Goal: Task Accomplishment & Management: Manage account settings

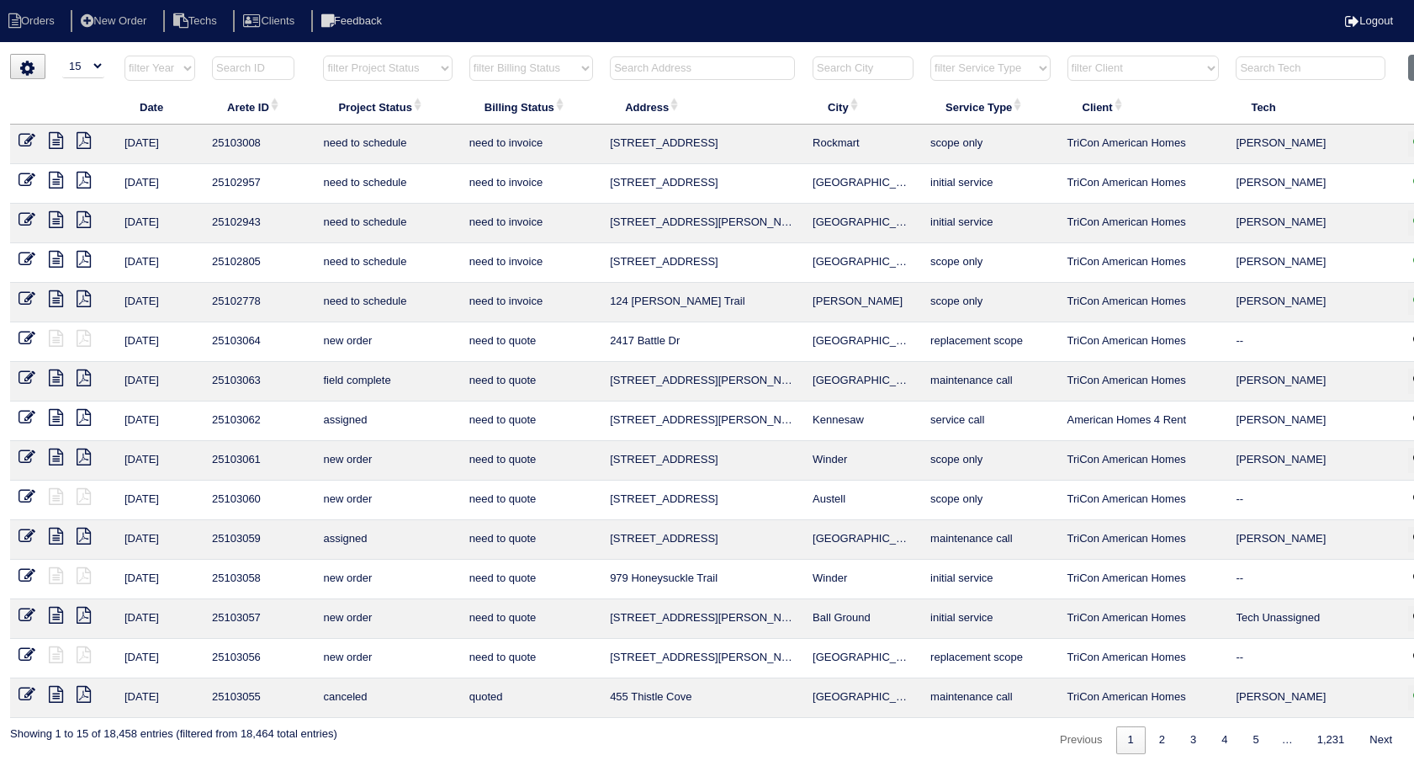
select select "15"
click at [707, 65] on input "text" at bounding box center [702, 68] width 185 height 24
type input "78"
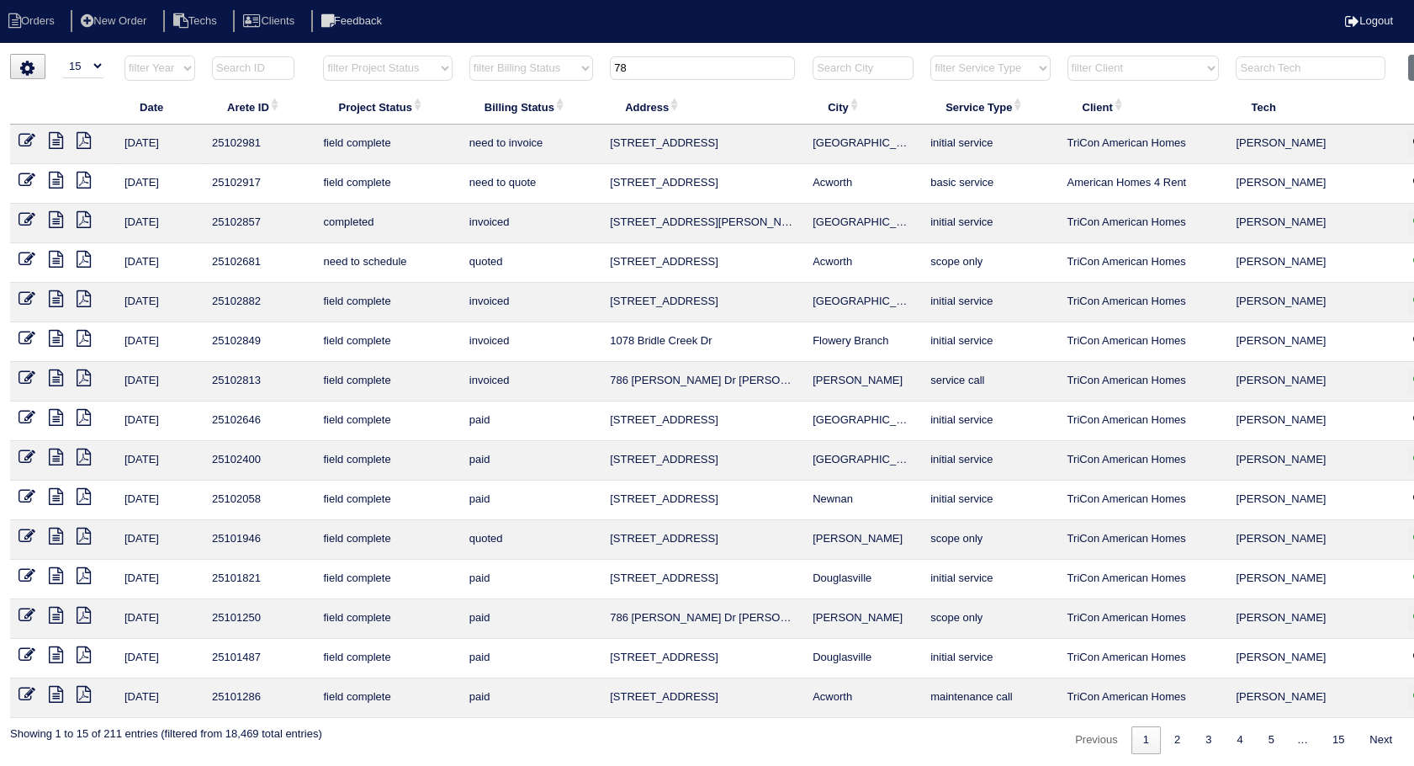
click at [31, 132] on icon at bounding box center [27, 140] width 17 height 17
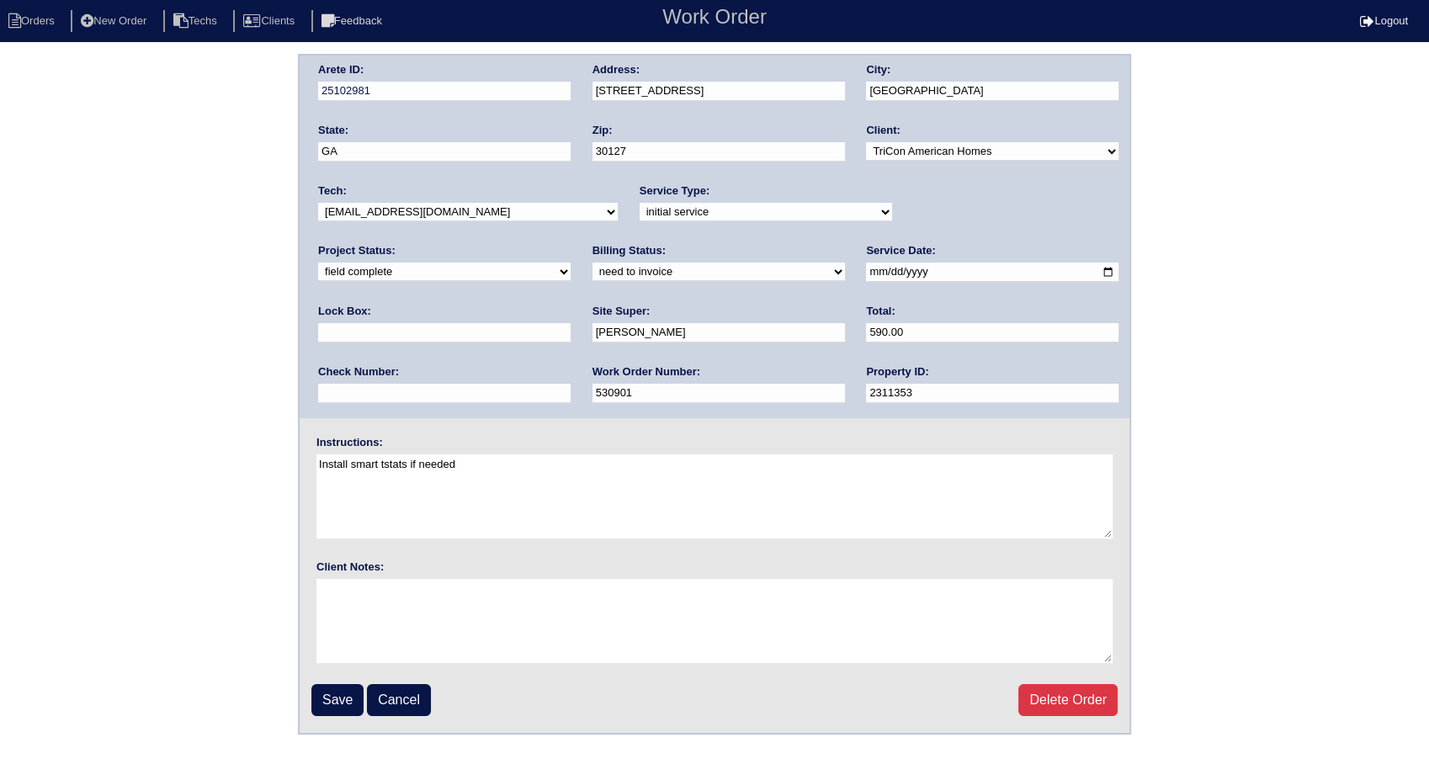
click at [592, 274] on select "need to quote quoted need to invoice invoiced paid warranty purchase order need…" at bounding box center [718, 271] width 252 height 19
select select "invoiced"
click at [592, 262] on select "need to quote quoted need to invoice invoiced paid warranty purchase order need…" at bounding box center [718, 271] width 252 height 19
click at [337, 697] on input "Save" at bounding box center [337, 700] width 52 height 32
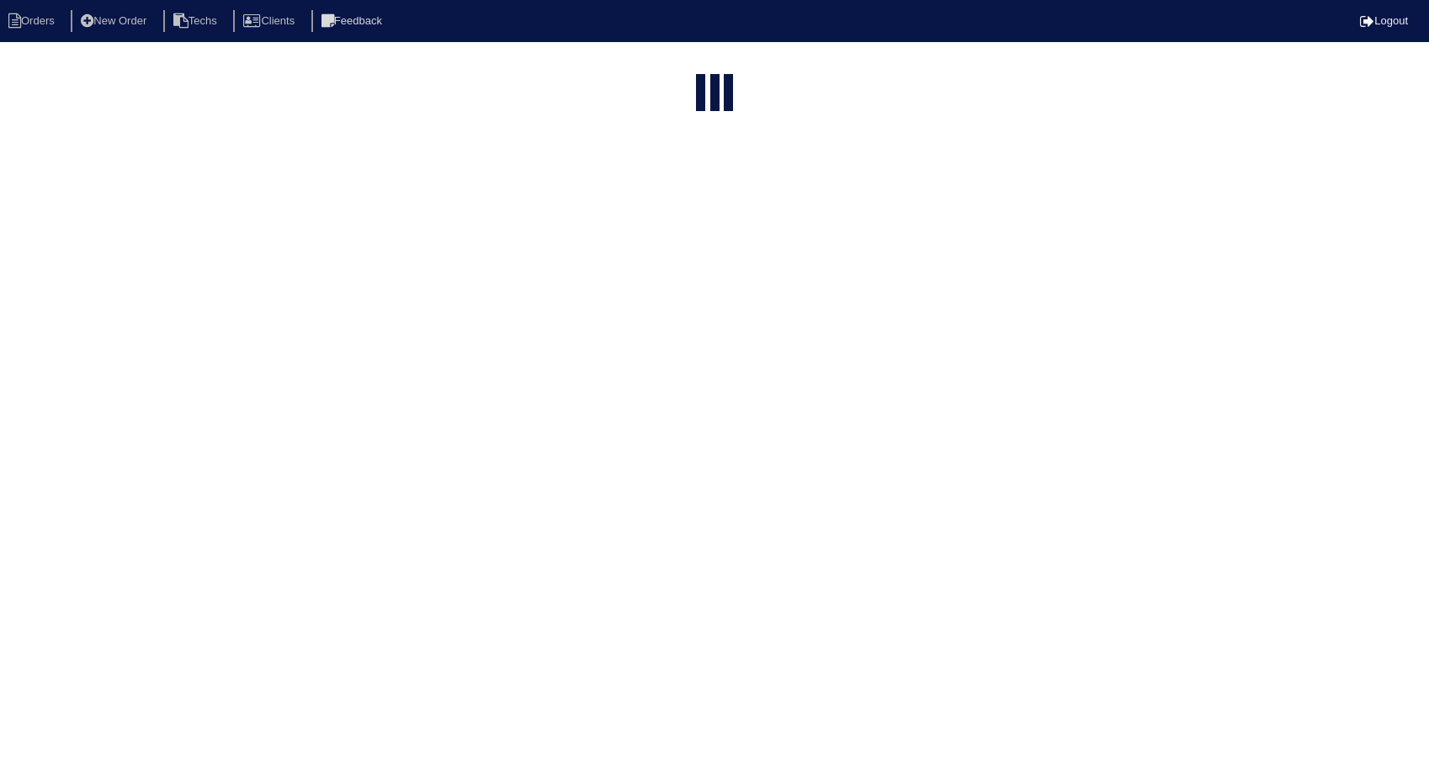
select select "15"
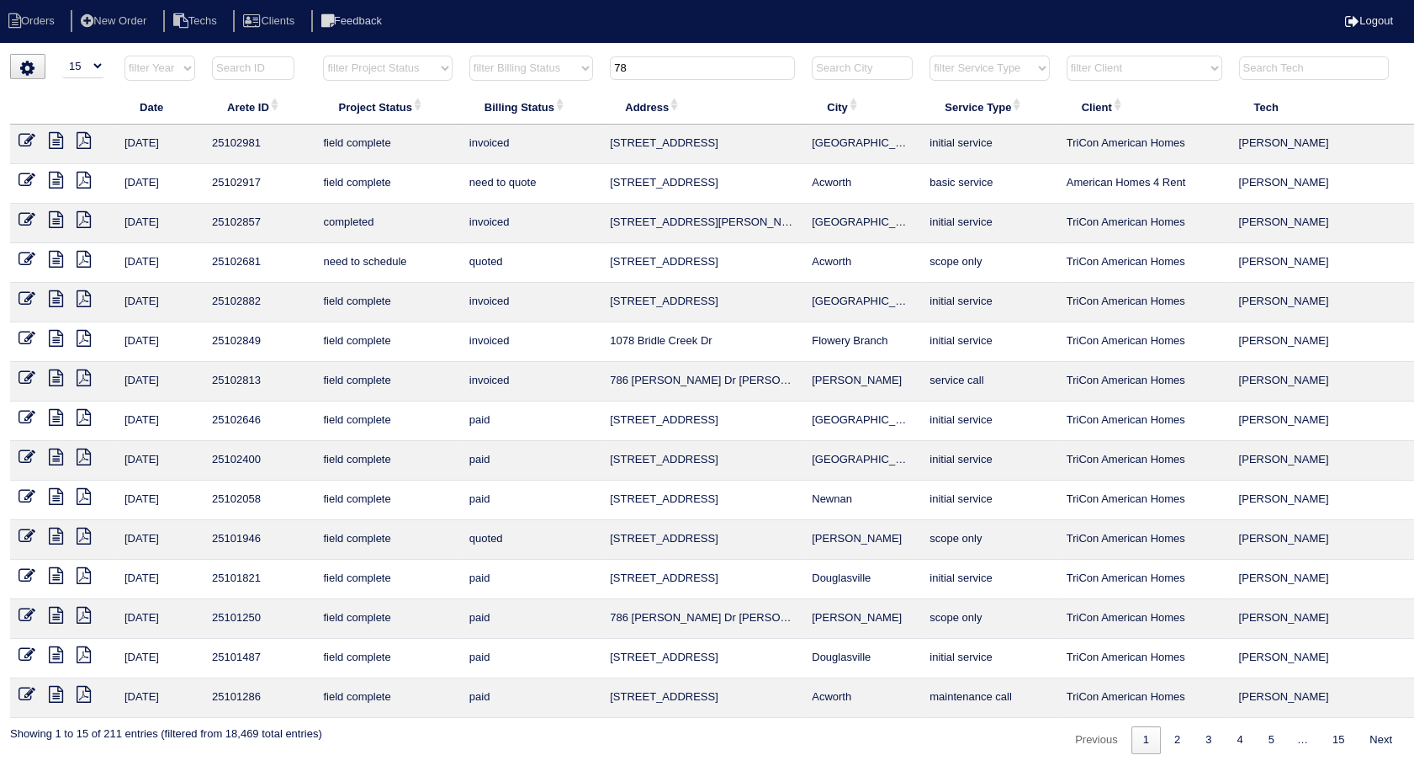
drag, startPoint x: 642, startPoint y: 71, endPoint x: 618, endPoint y: 72, distance: 24.5
click at [618, 72] on input "78" at bounding box center [702, 68] width 185 height 24
type input "81"
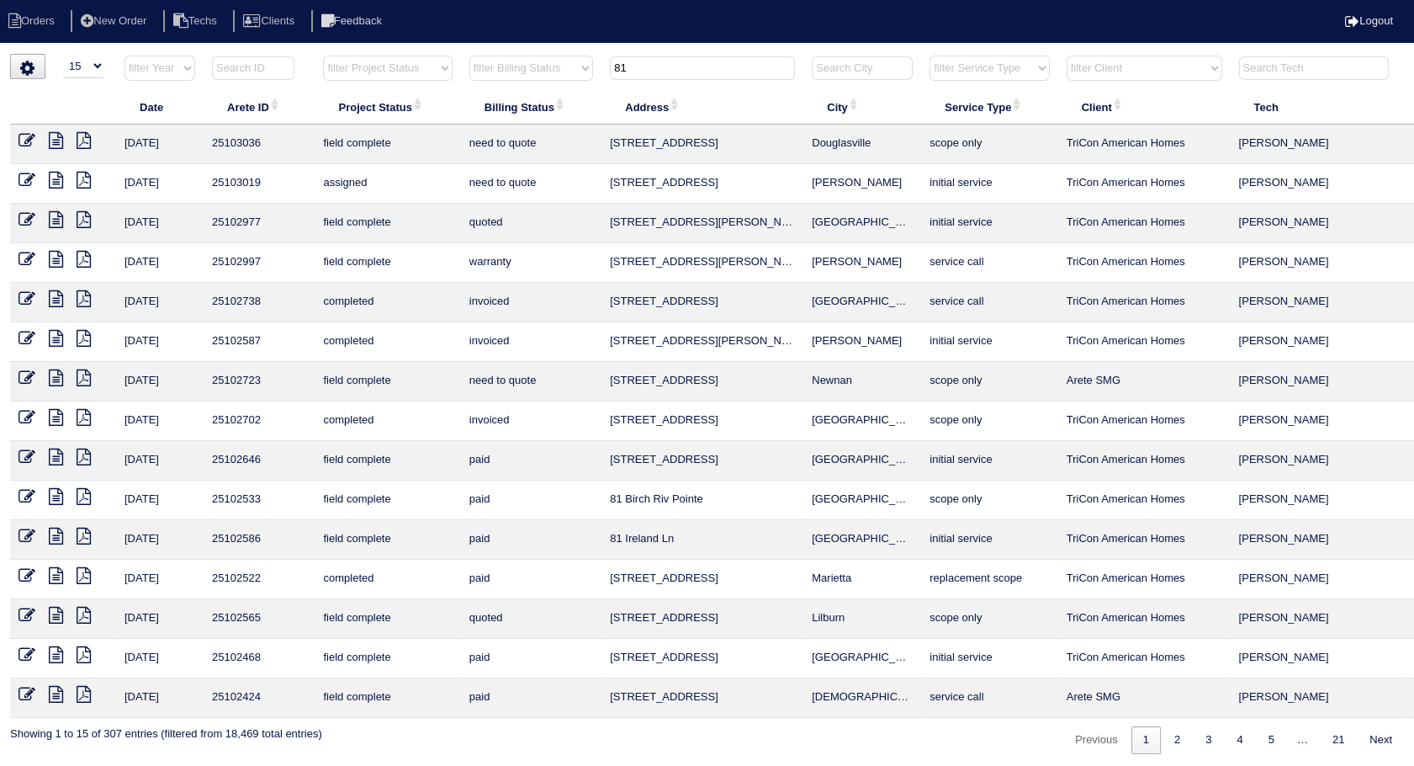
click at [20, 219] on icon at bounding box center [27, 219] width 17 height 17
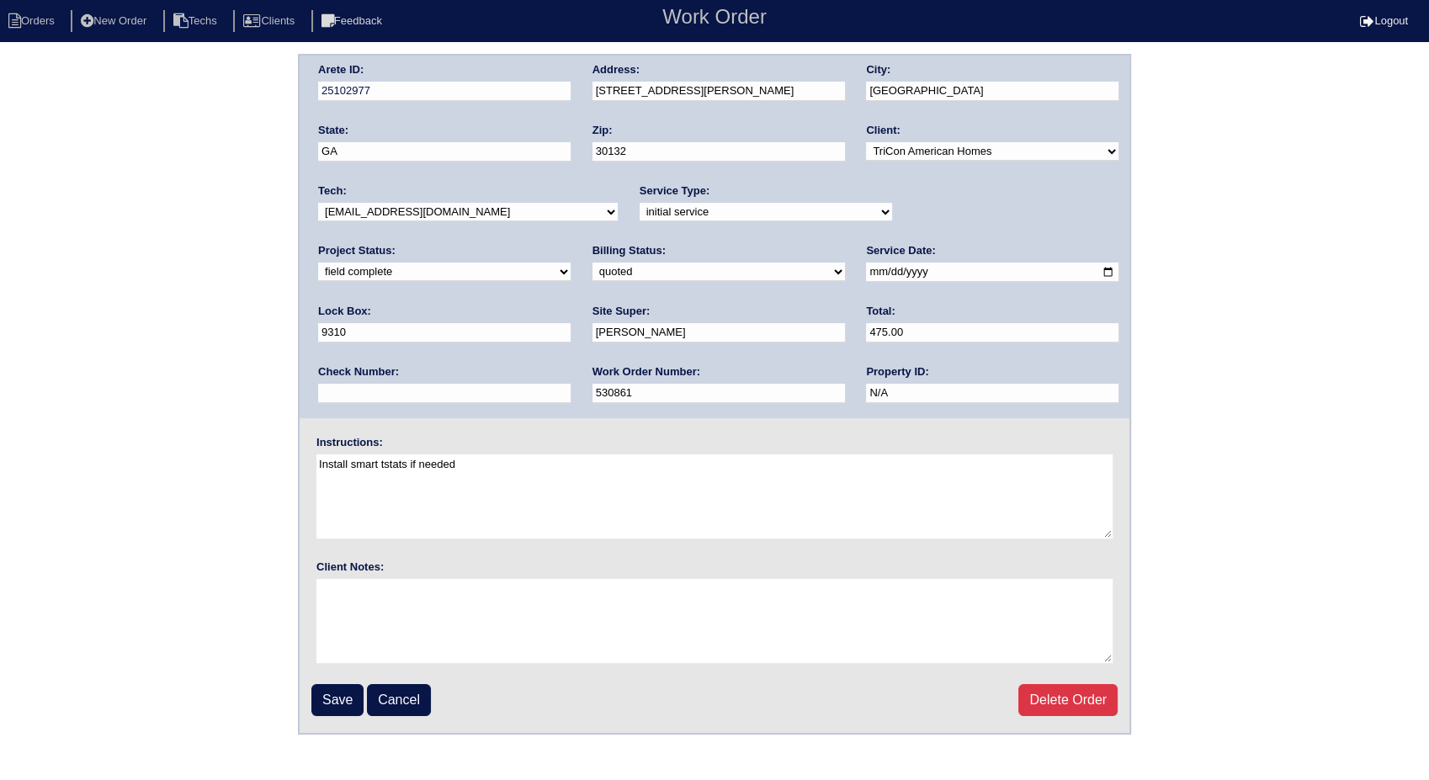
click at [592, 278] on select "need to quote quoted need to invoice invoiced paid warranty purchase order need…" at bounding box center [718, 271] width 252 height 19
select select "invoiced"
click at [592, 262] on select "need to quote quoted need to invoice invoiced paid warranty purchase order need…" at bounding box center [718, 271] width 252 height 19
click at [326, 710] on input "Save" at bounding box center [337, 700] width 52 height 32
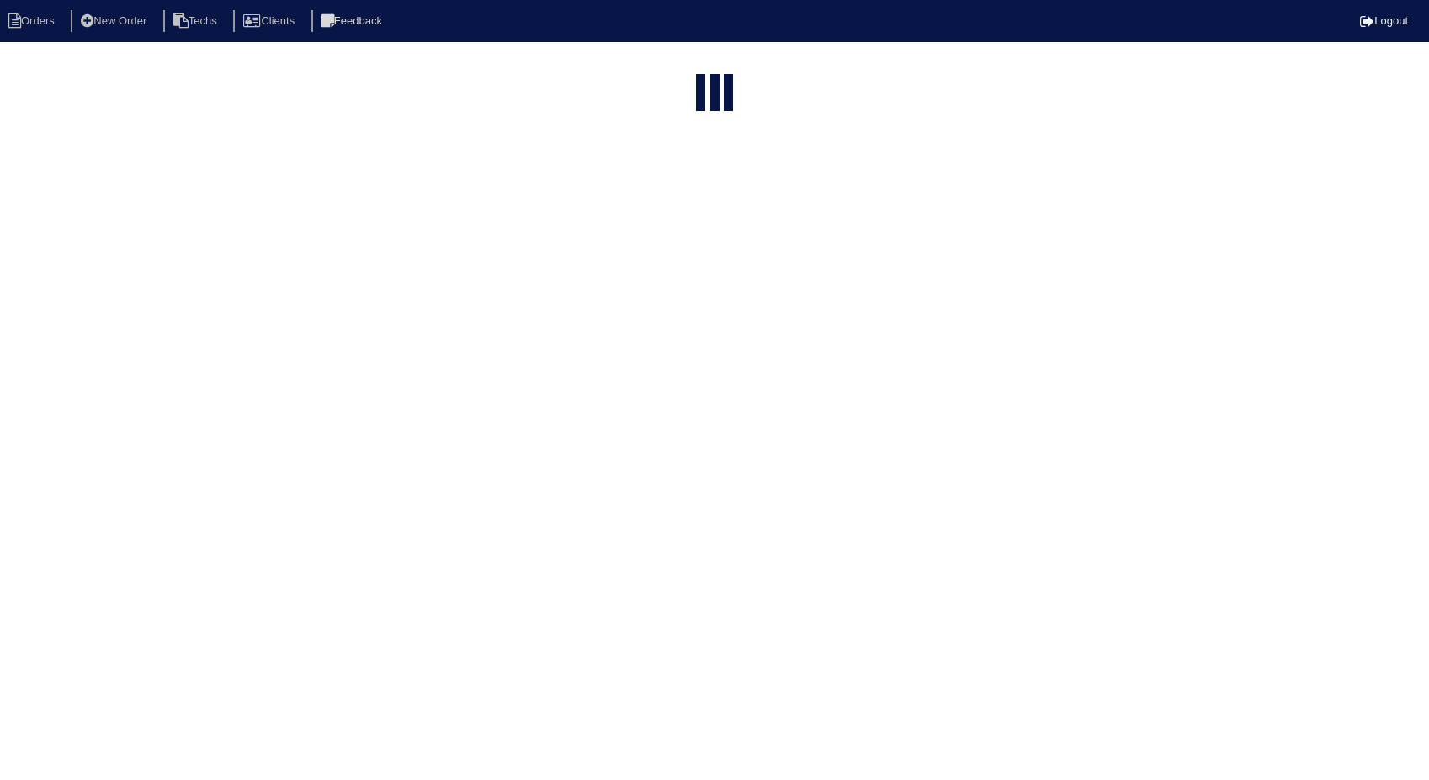
select select "15"
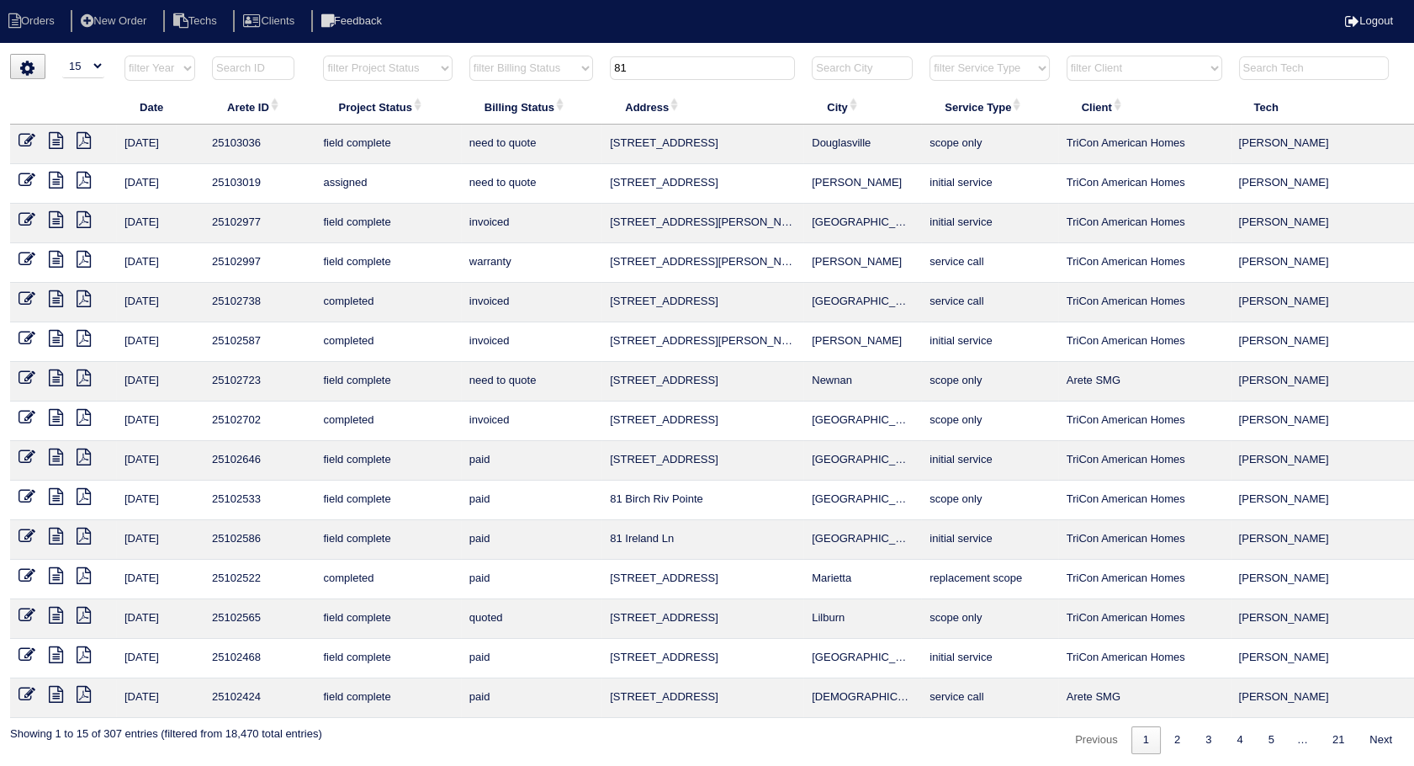
drag, startPoint x: 605, startPoint y: 80, endPoint x: 538, endPoint y: 89, distance: 67.1
click at [538, 89] on table "Date Arete ID Project Status Billing Status Address City Service Type Client Te…" at bounding box center [739, 386] width 1459 height 663
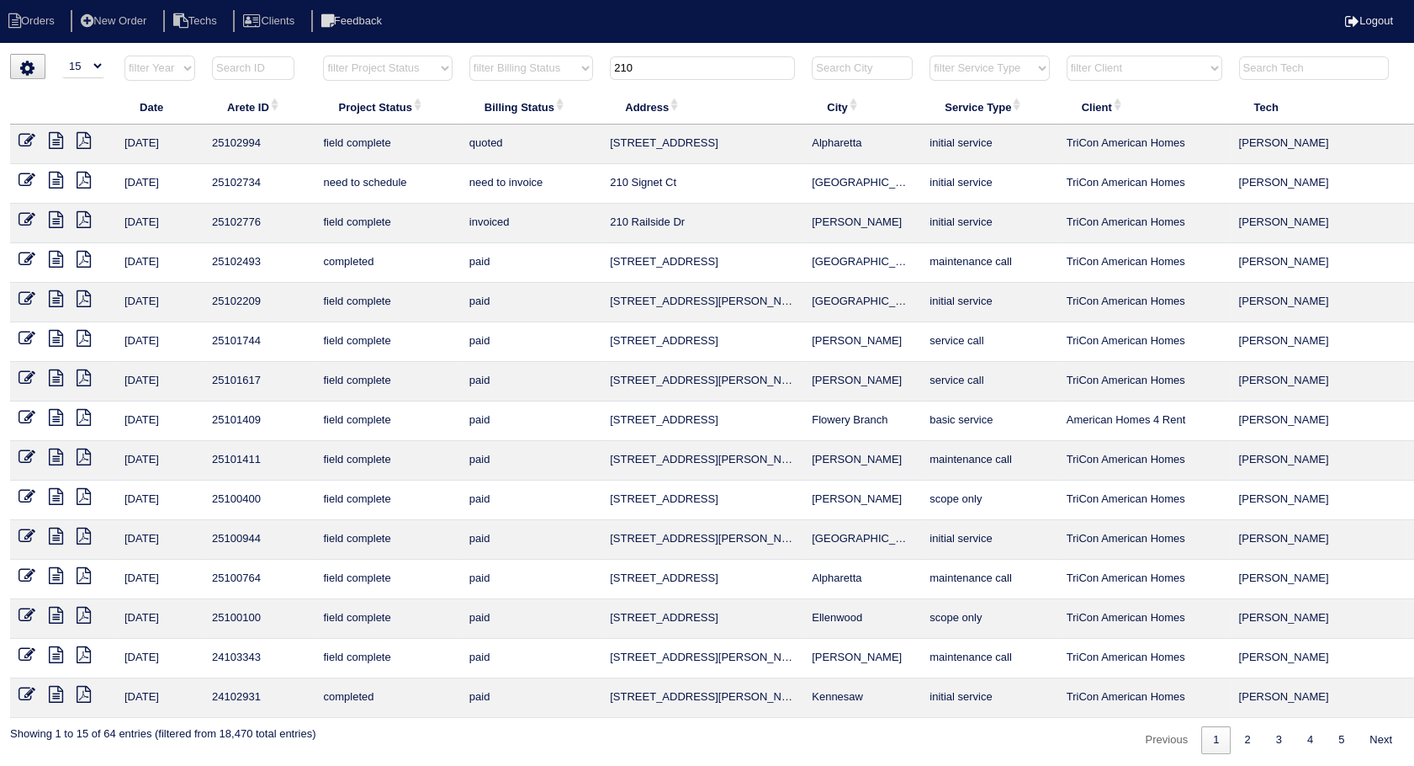
type input "210"
click at [29, 174] on icon at bounding box center [27, 180] width 17 height 17
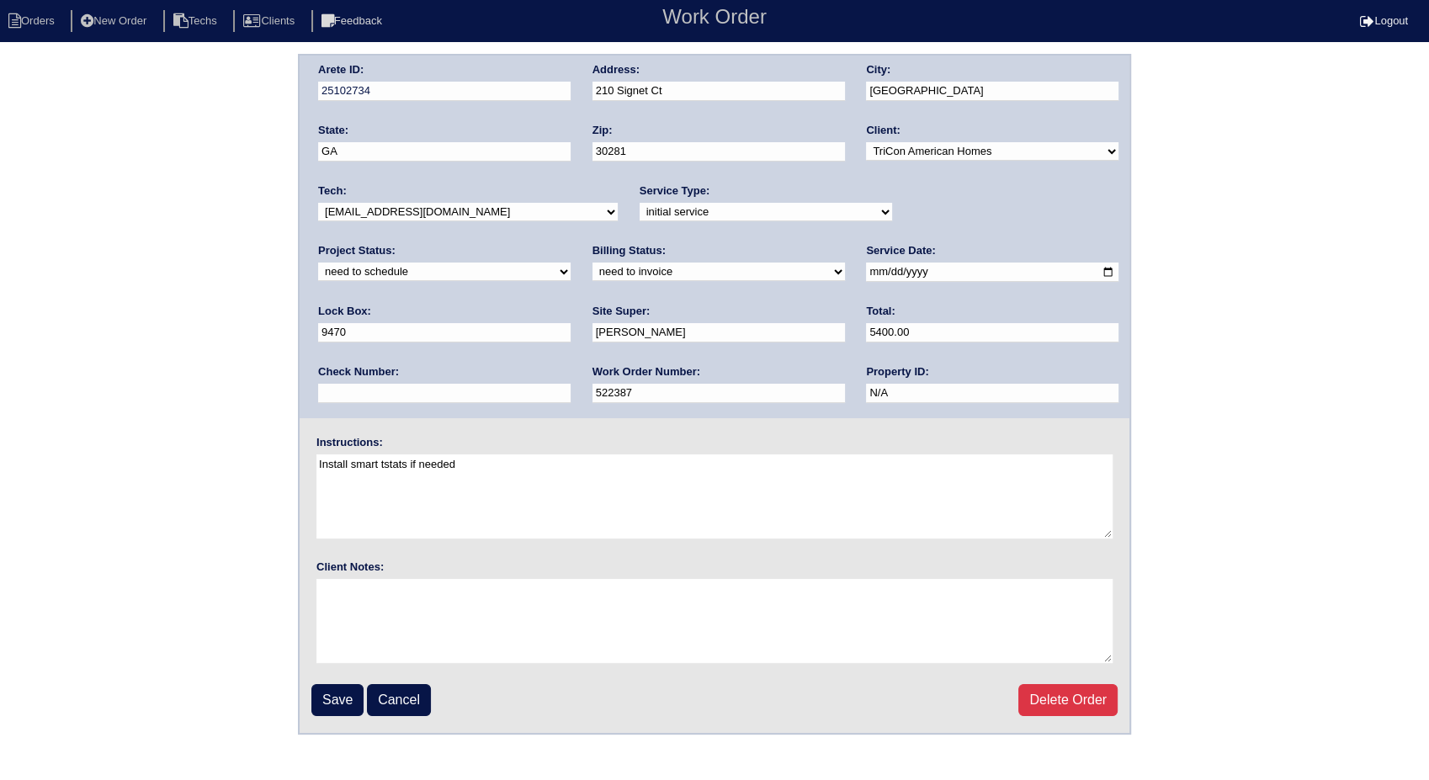
click at [592, 276] on select "need to quote quoted need to invoice invoiced paid warranty purchase order need…" at bounding box center [718, 271] width 252 height 19
select select "invoiced"
click at [592, 262] on select "need to quote quoted need to invoice invoiced paid warranty purchase order need…" at bounding box center [718, 271] width 252 height 19
click at [348, 700] on input "Save" at bounding box center [337, 700] width 52 height 32
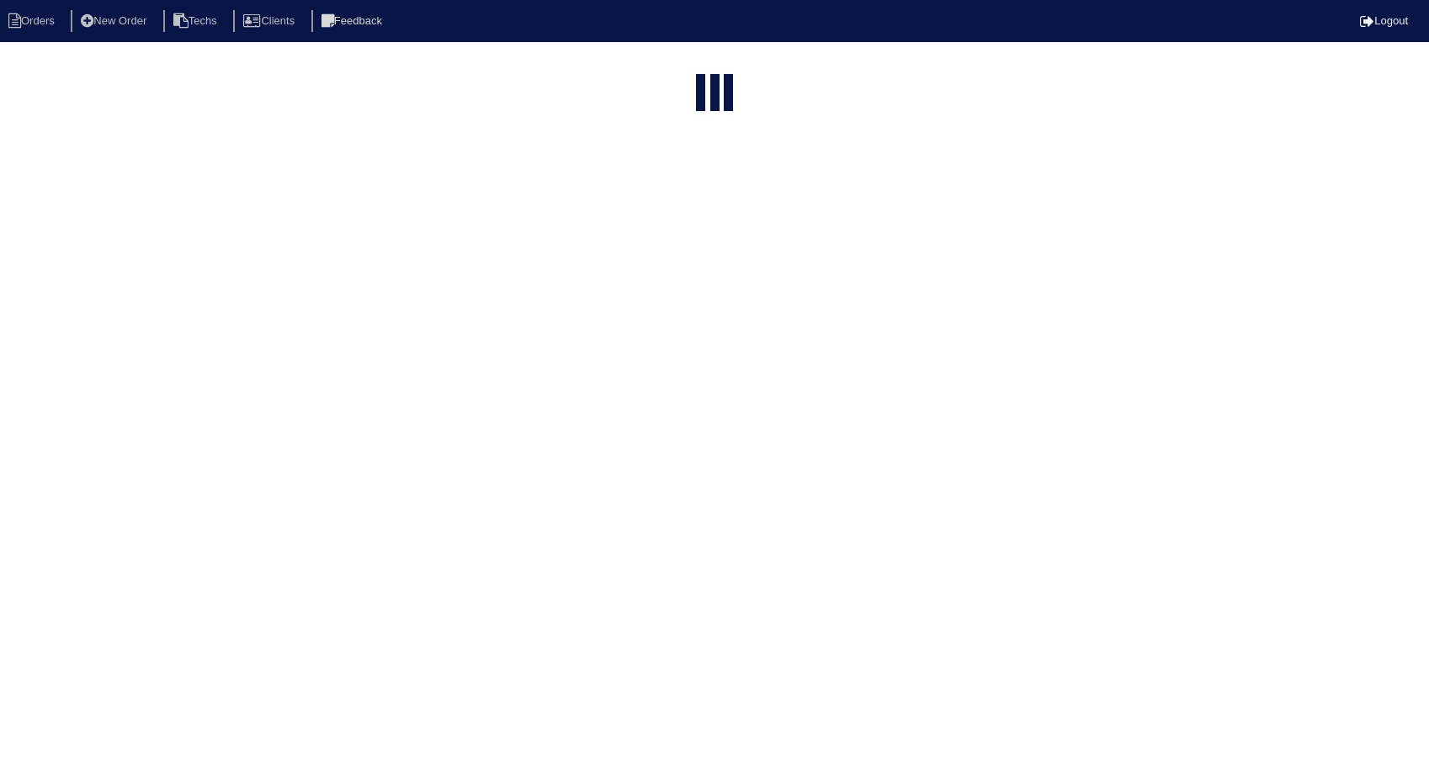
select select "15"
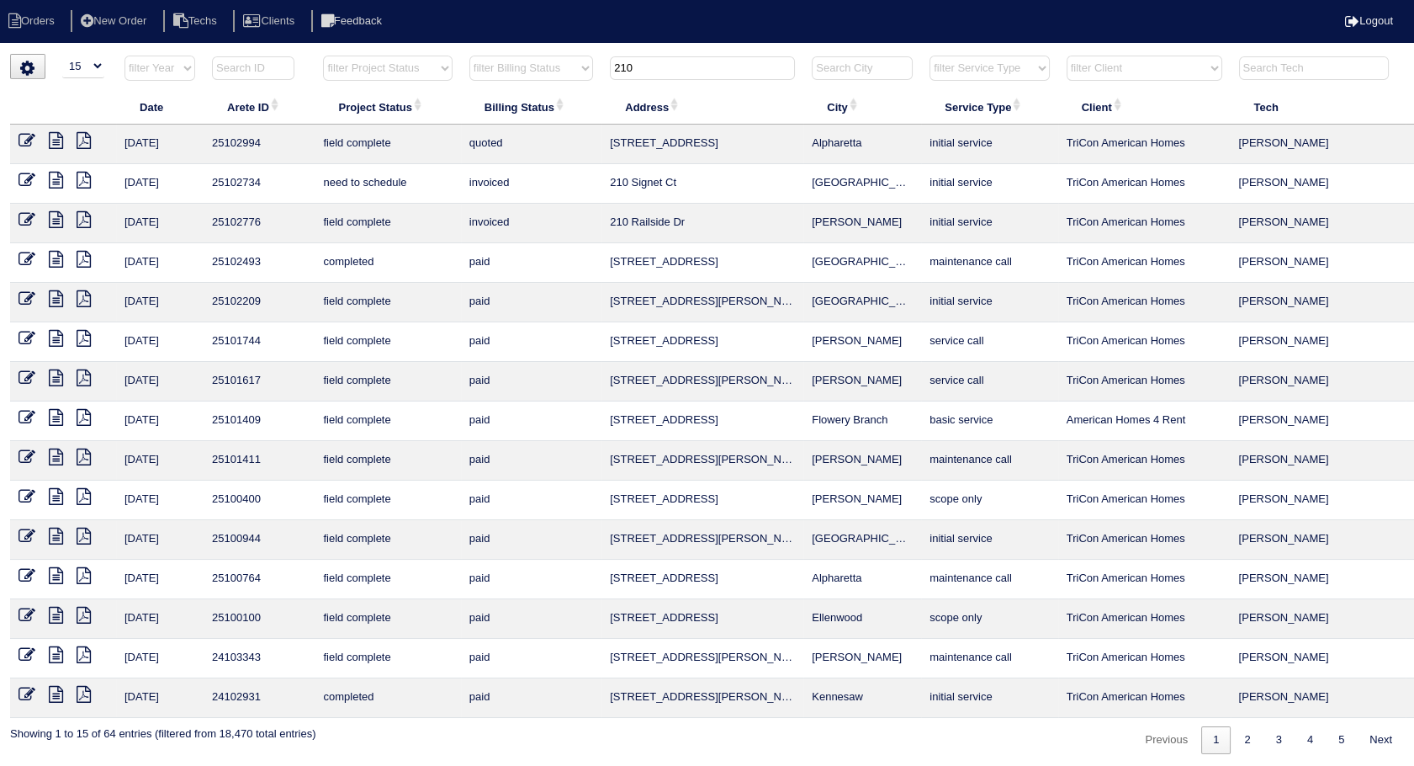
drag, startPoint x: 660, startPoint y: 77, endPoint x: 556, endPoint y: 79, distance: 104.3
click at [556, 79] on tr "filter Year -- Any Year -- 2025 2024 2023 2022 2021 2020 2019 filter Project St…" at bounding box center [739, 72] width 1459 height 34
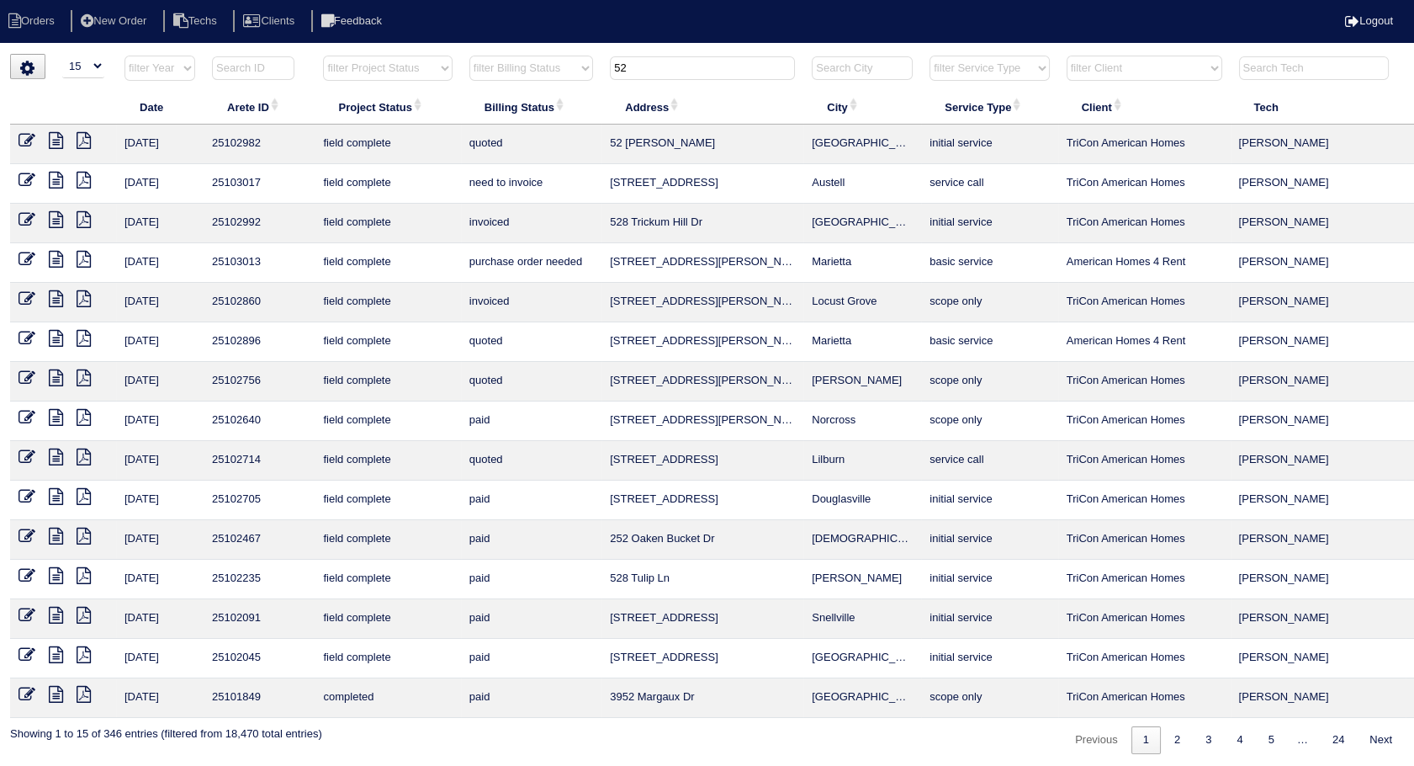
type input "52"
click at [58, 140] on icon at bounding box center [56, 140] width 14 height 17
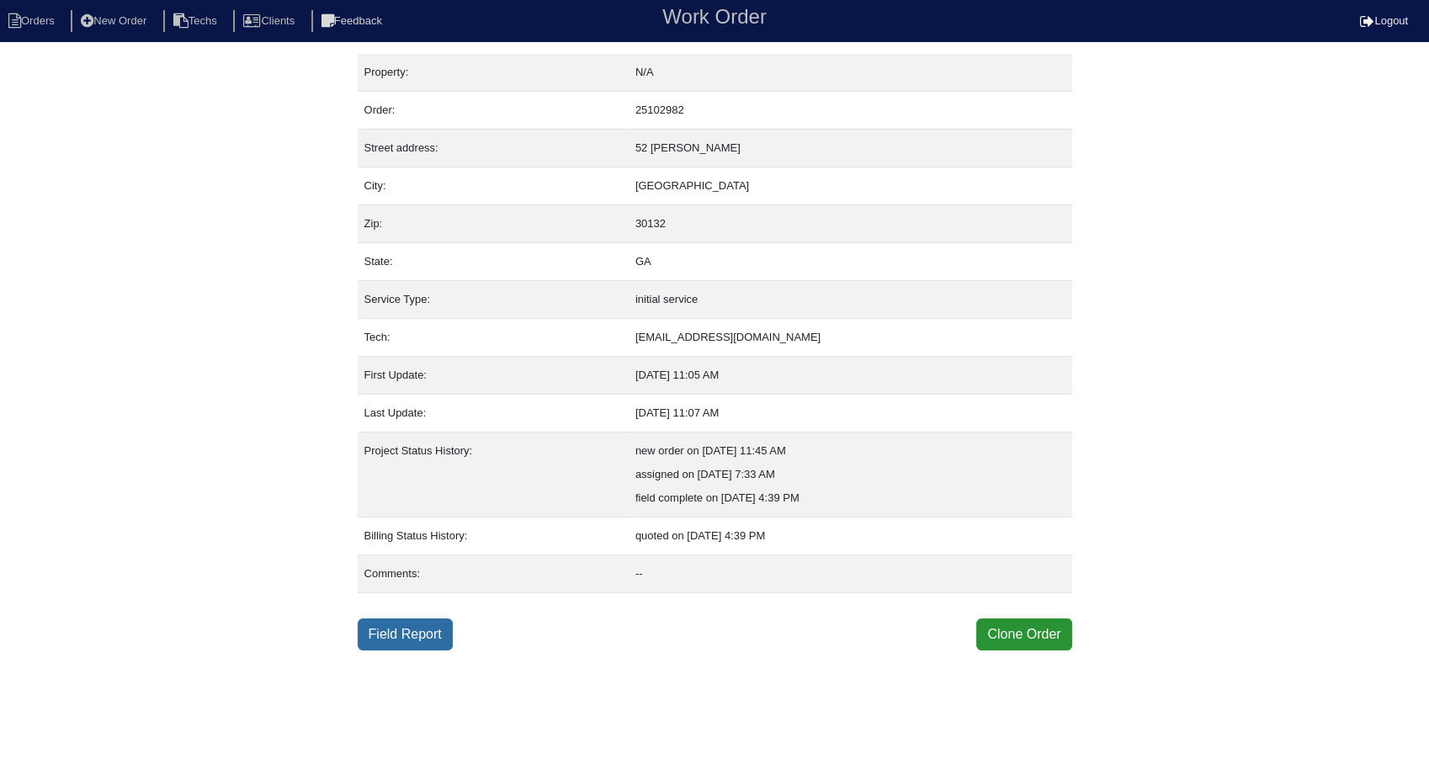
click at [418, 629] on link "Field Report" at bounding box center [405, 634] width 95 height 32
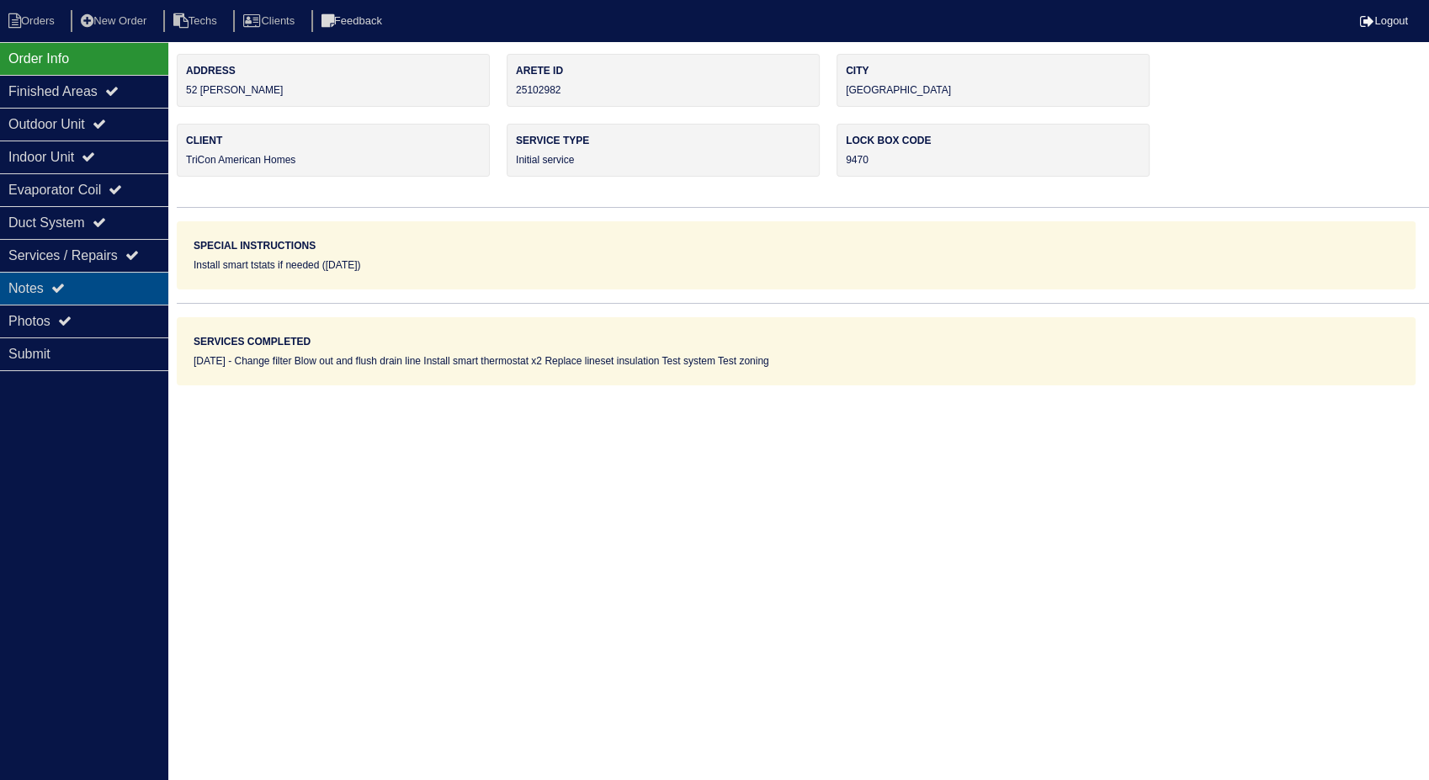
click at [63, 279] on div "Notes" at bounding box center [84, 288] width 168 height 33
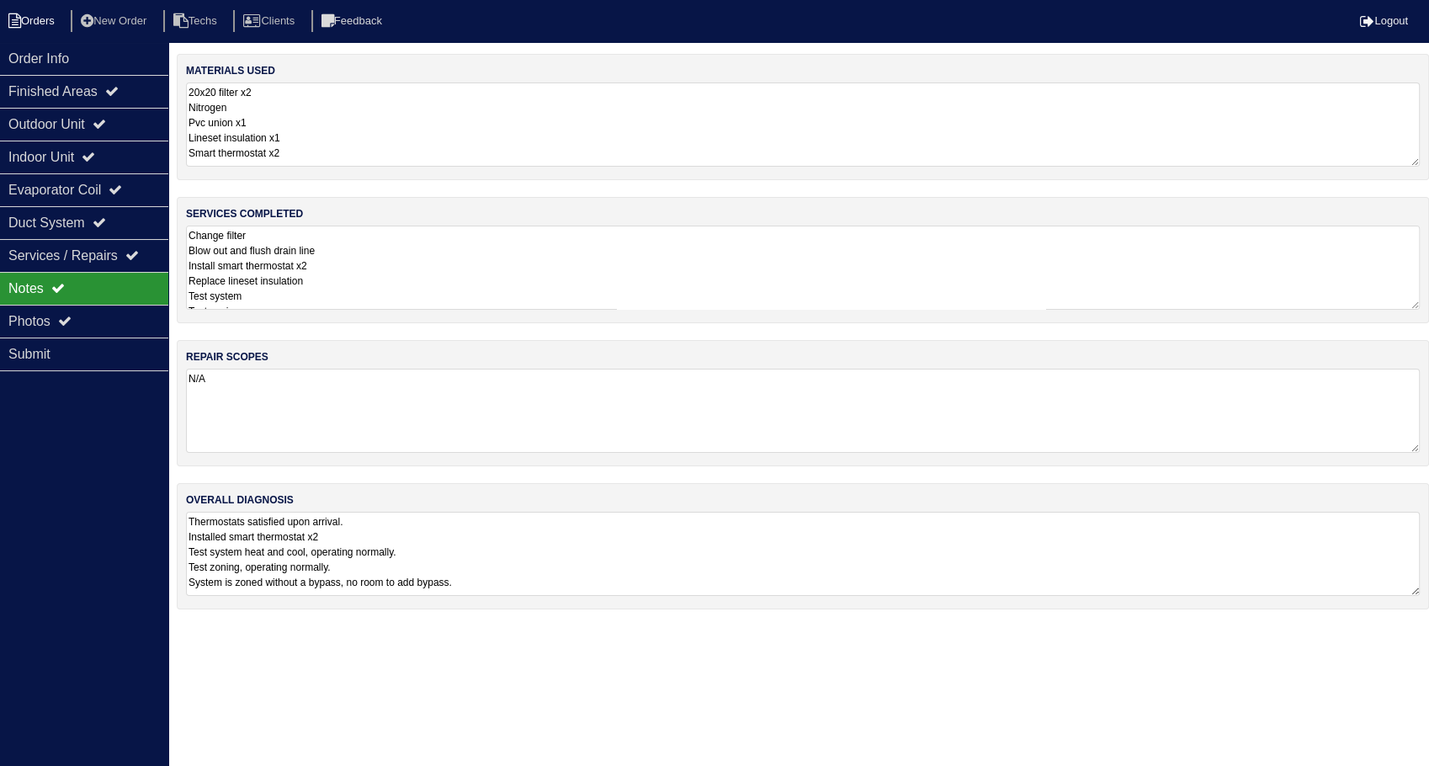
click at [52, 28] on li "Orders" at bounding box center [34, 21] width 68 height 23
select select "15"
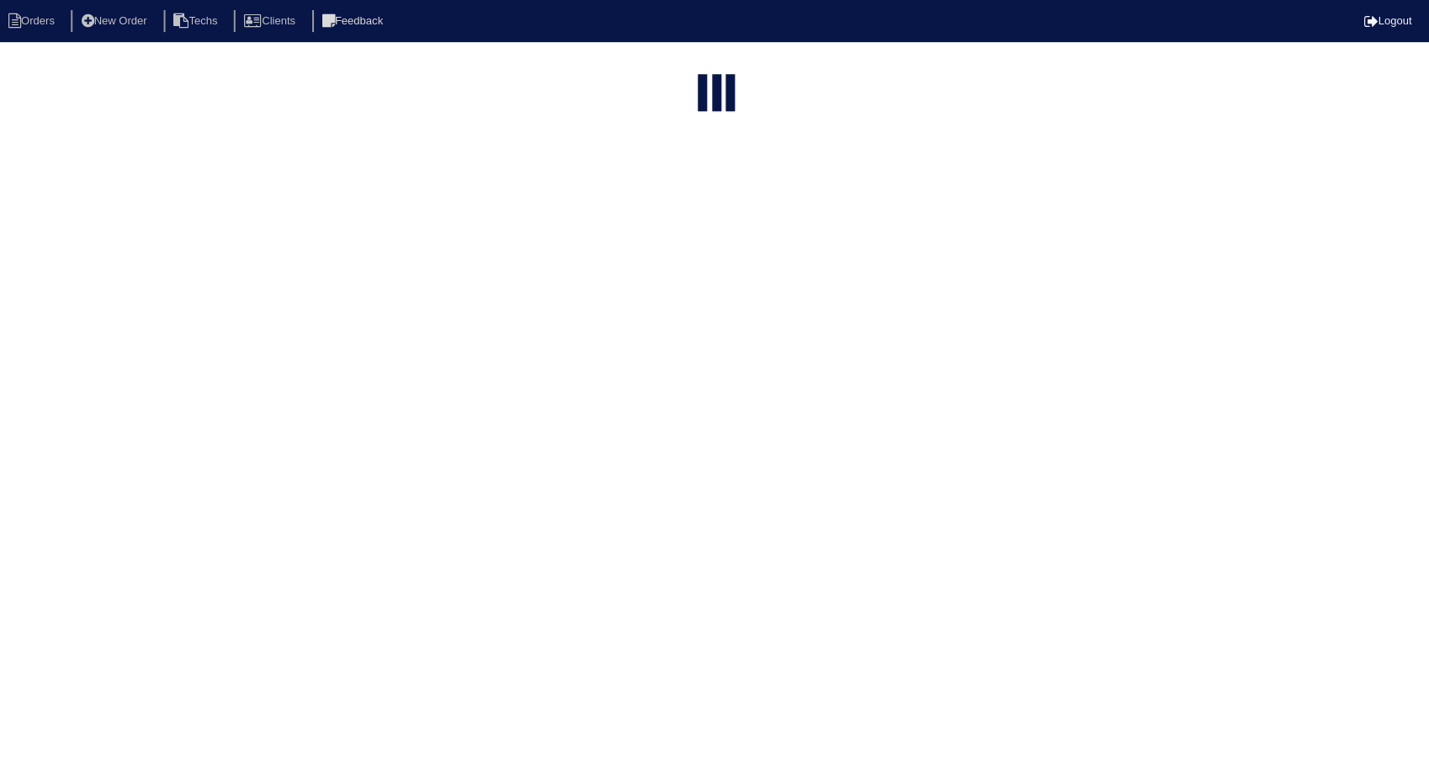
type input "52"
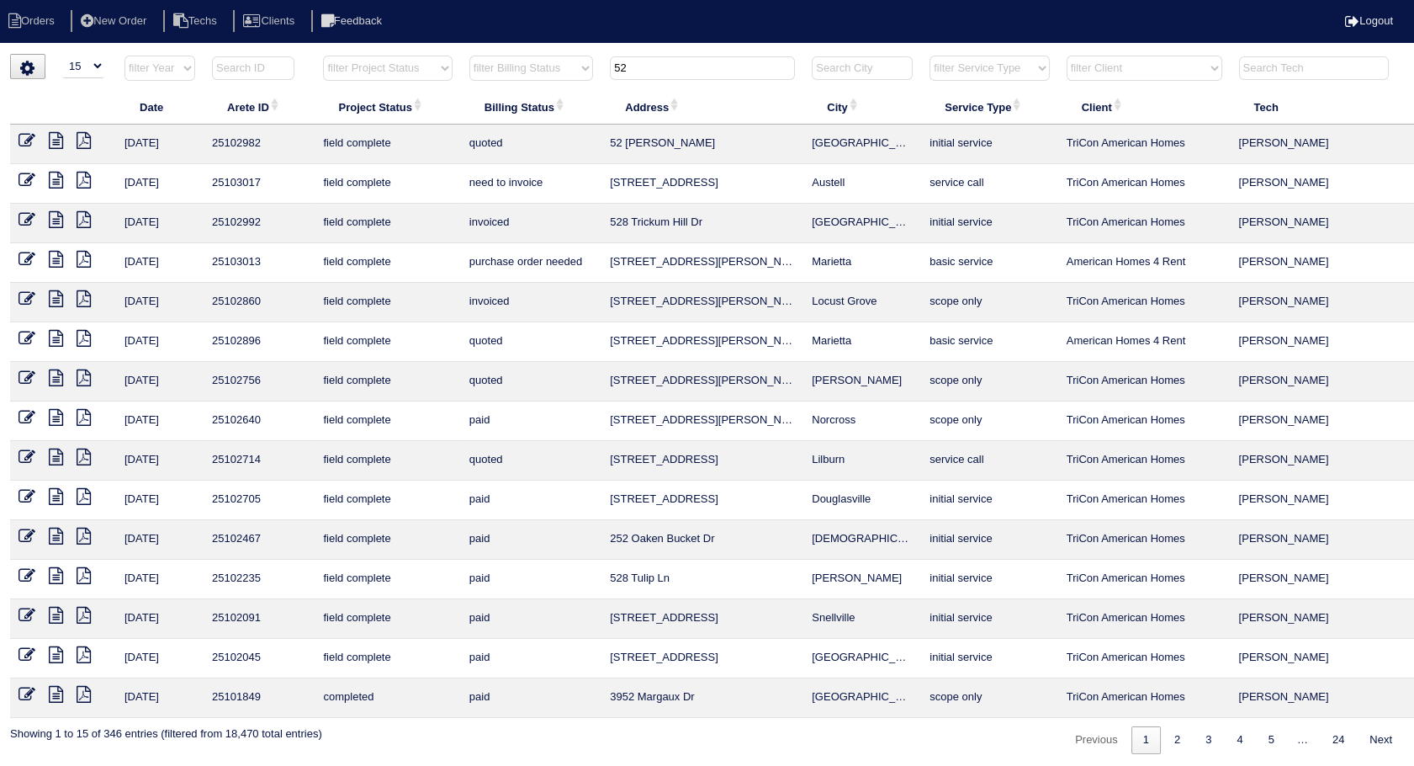
click at [29, 147] on icon at bounding box center [27, 140] width 17 height 17
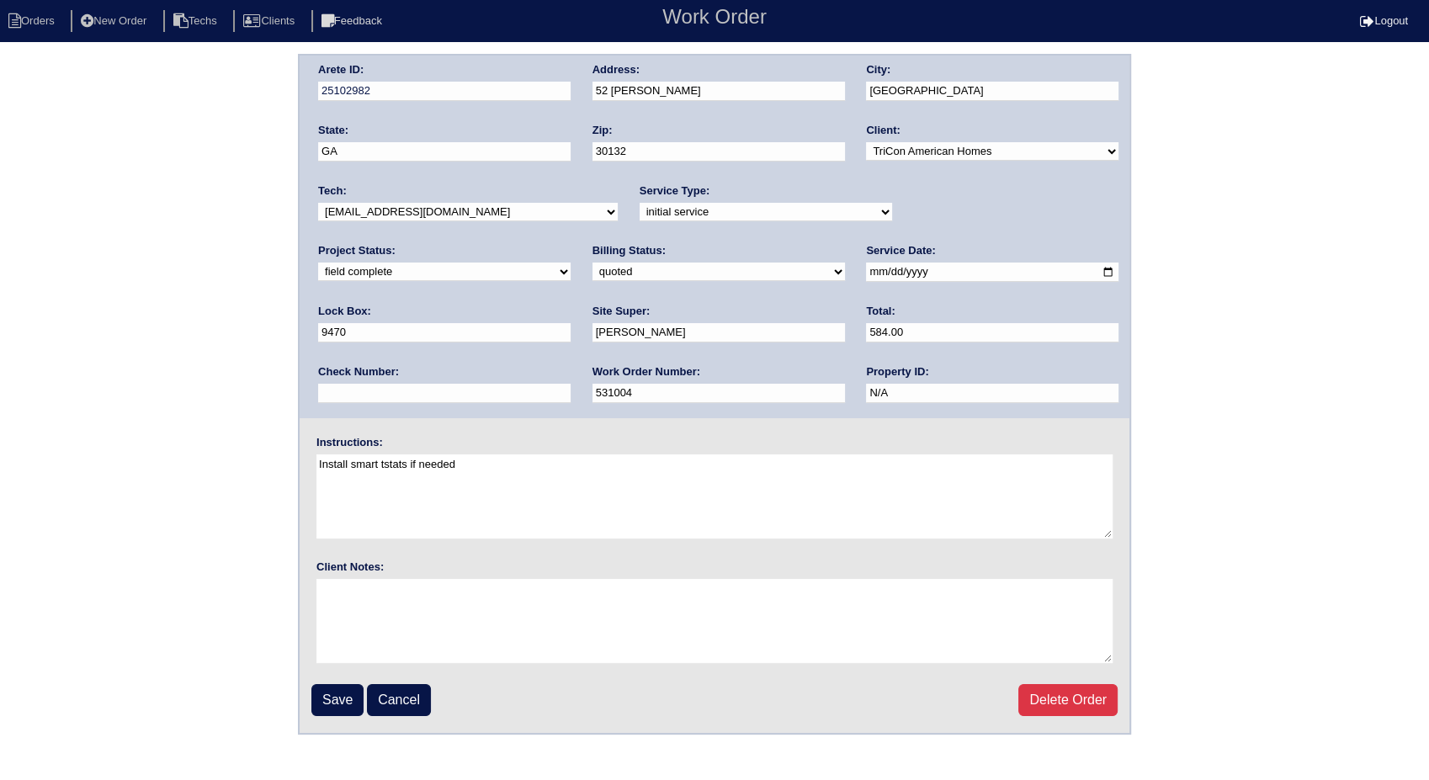
click at [592, 267] on select "need to quote quoted need to invoice invoiced paid warranty purchase order need…" at bounding box center [718, 271] width 252 height 19
select select "invoiced"
click at [592, 262] on select "need to quote quoted need to invoice invoiced paid warranty purchase order need…" at bounding box center [718, 271] width 252 height 19
click at [337, 703] on input "Save" at bounding box center [337, 700] width 52 height 32
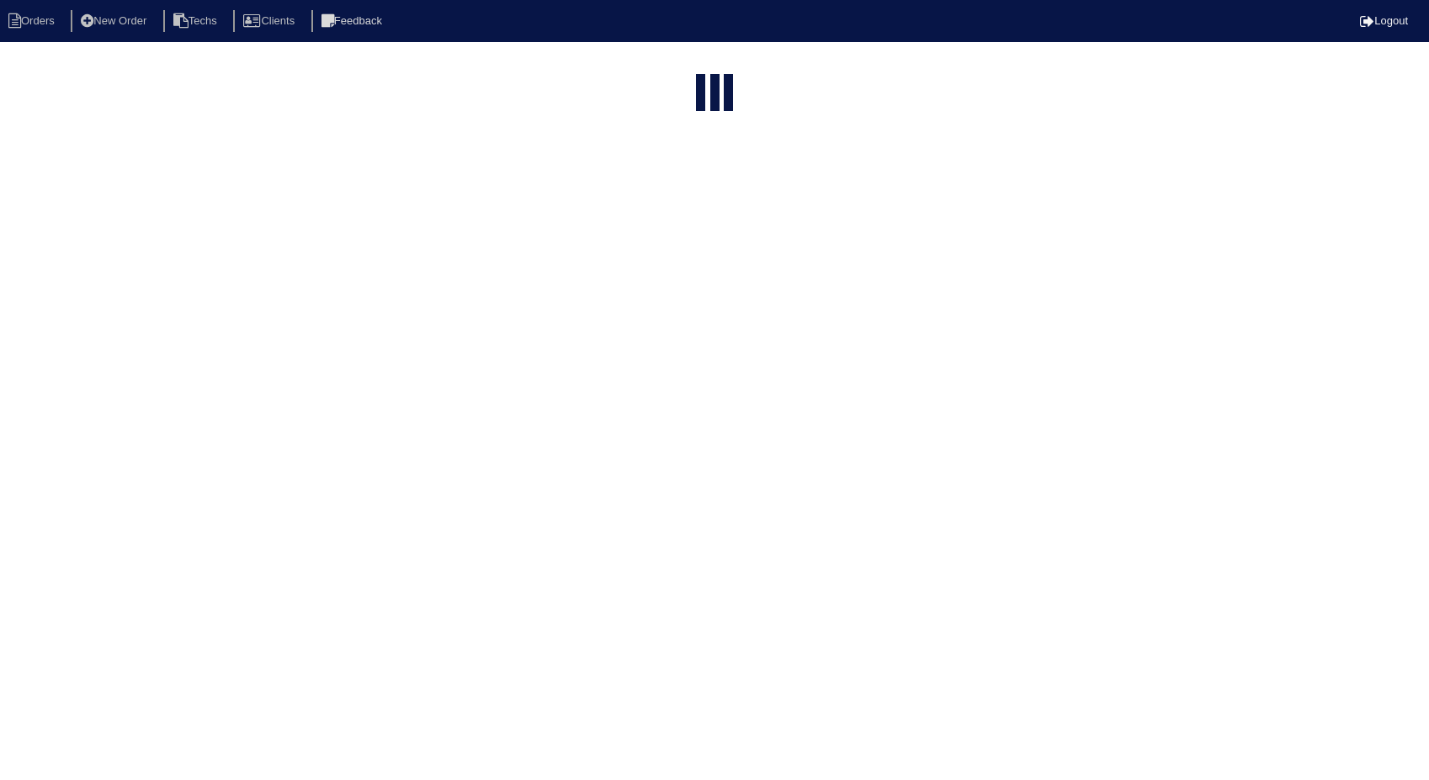
select select "15"
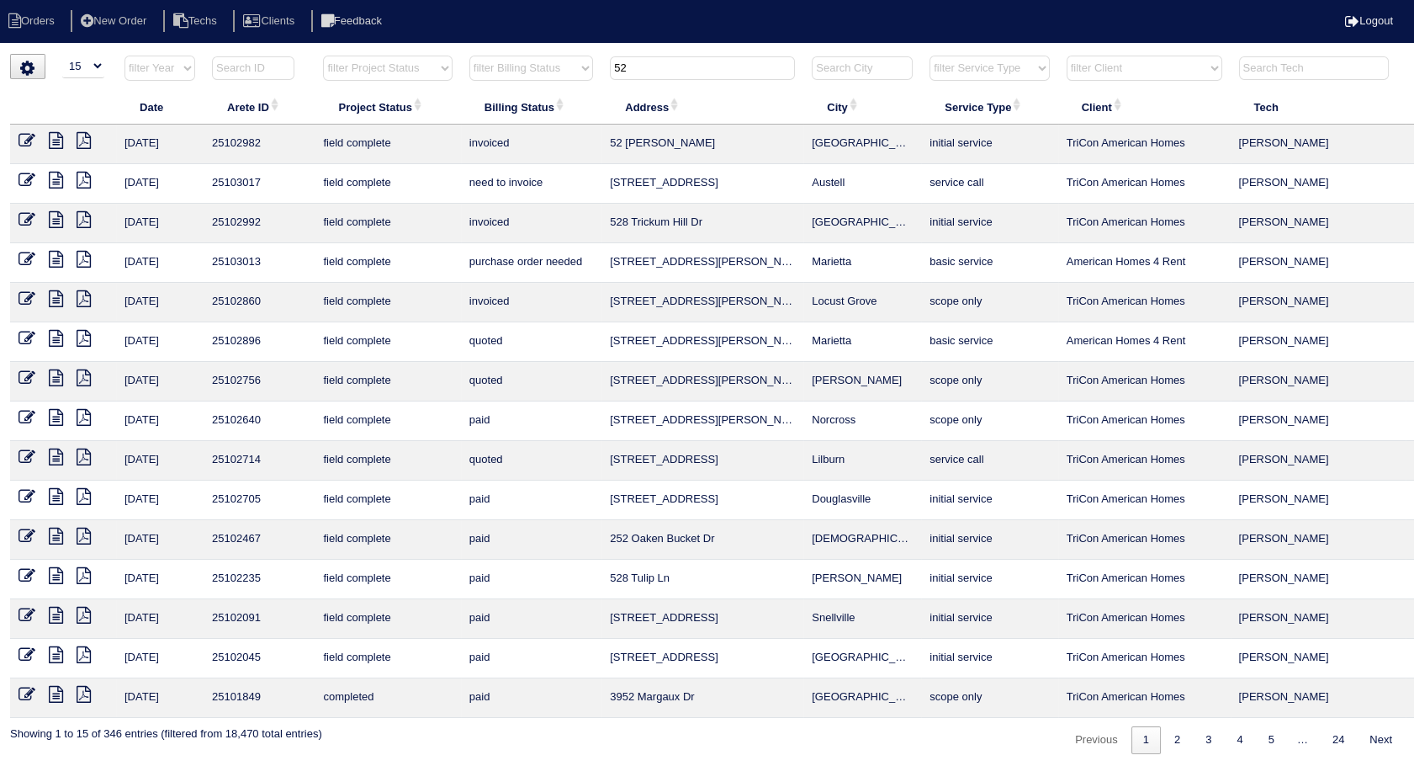
drag, startPoint x: 641, startPoint y: 64, endPoint x: 562, endPoint y: 83, distance: 81.4
click at [562, 83] on tr "filter Year -- Any Year -- 2025 2024 2023 2022 2021 2020 2019 filter Project St…" at bounding box center [739, 72] width 1459 height 34
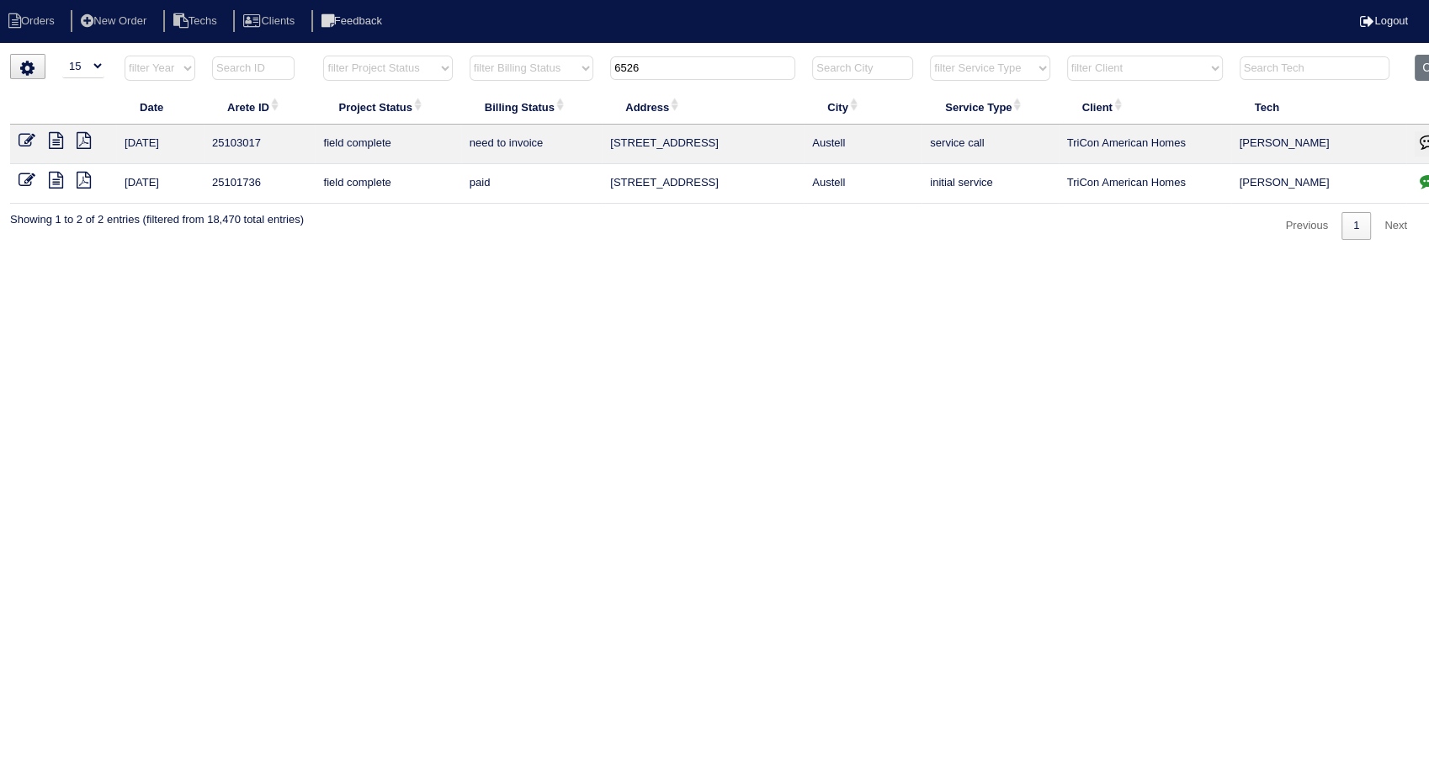
type input "6526"
click at [30, 132] on icon at bounding box center [27, 140] width 17 height 17
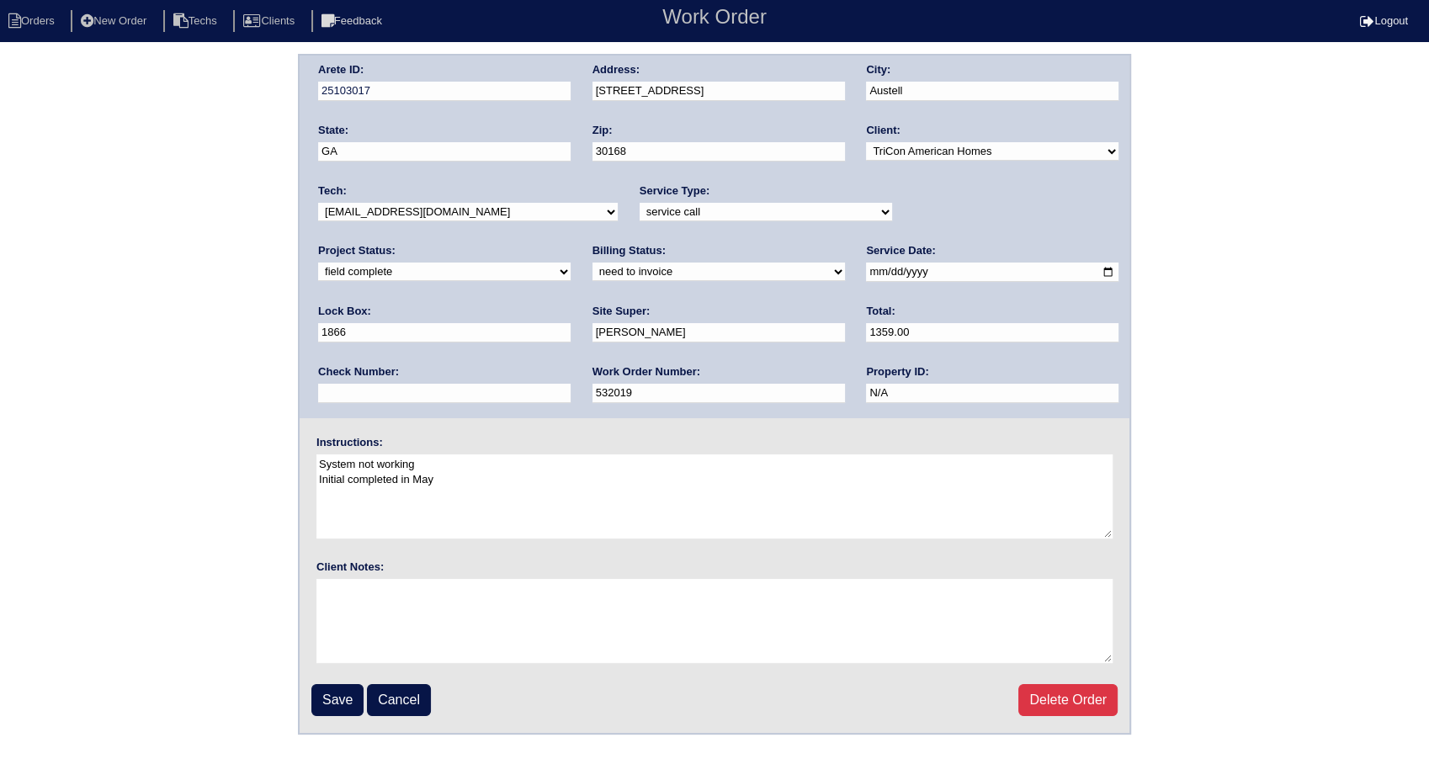
click at [592, 267] on select "need to quote quoted need to invoice invoiced paid warranty purchase order need…" at bounding box center [718, 271] width 252 height 19
select select "invoiced"
click at [592, 262] on select "need to quote quoted need to invoice invoiced paid warranty purchase order need…" at bounding box center [718, 271] width 252 height 19
click at [354, 691] on input "Save" at bounding box center [337, 700] width 52 height 32
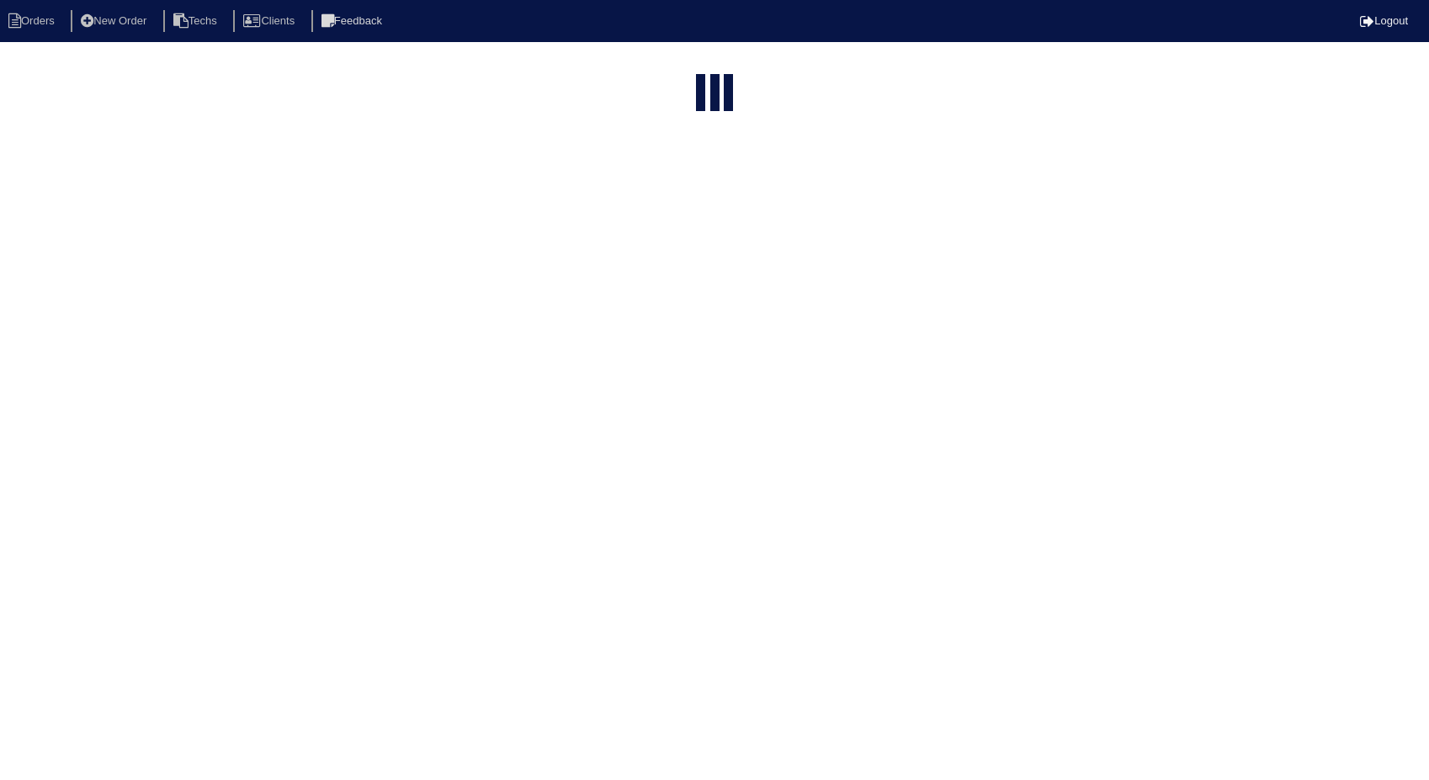
select select "15"
type input "6526"
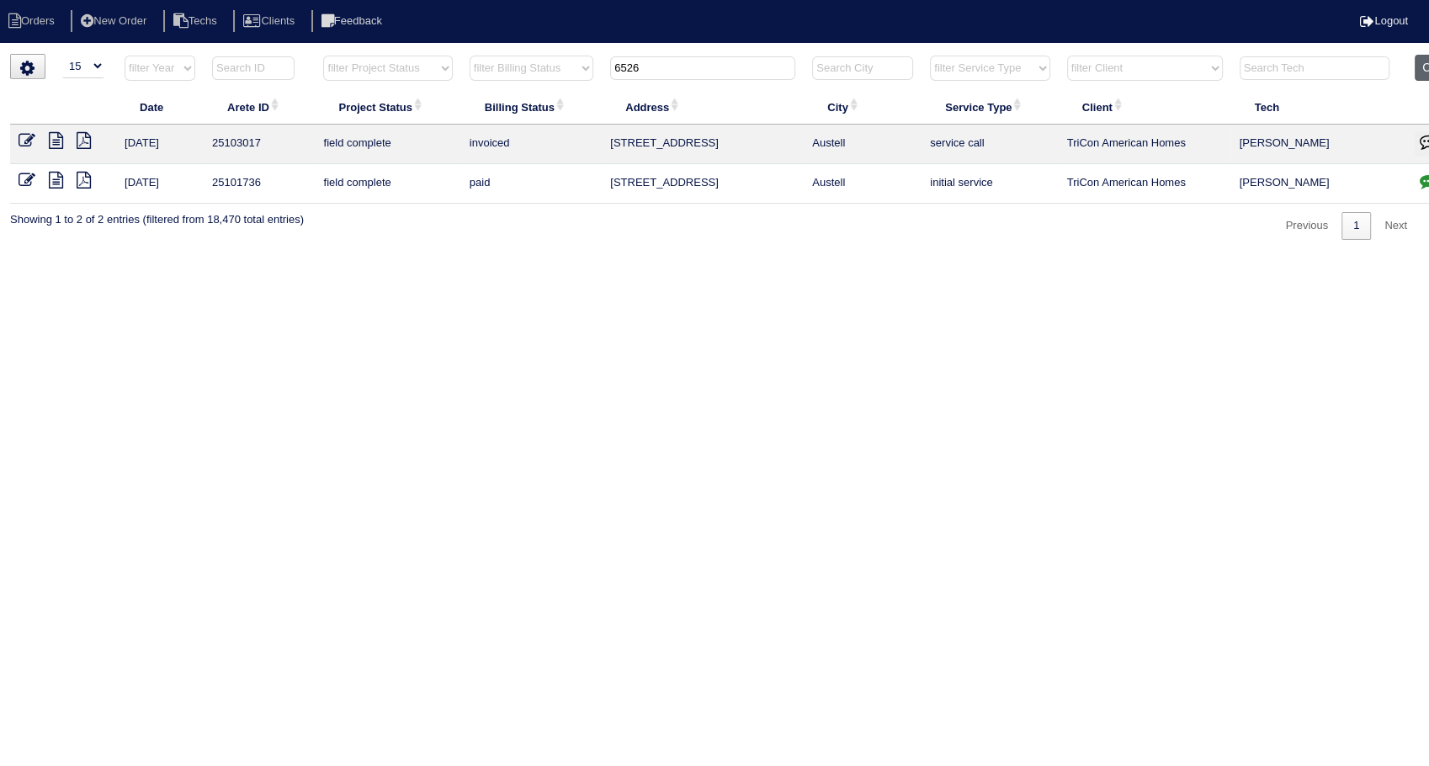
click at [1423, 59] on button "Clear" at bounding box center [1435, 68] width 43 height 26
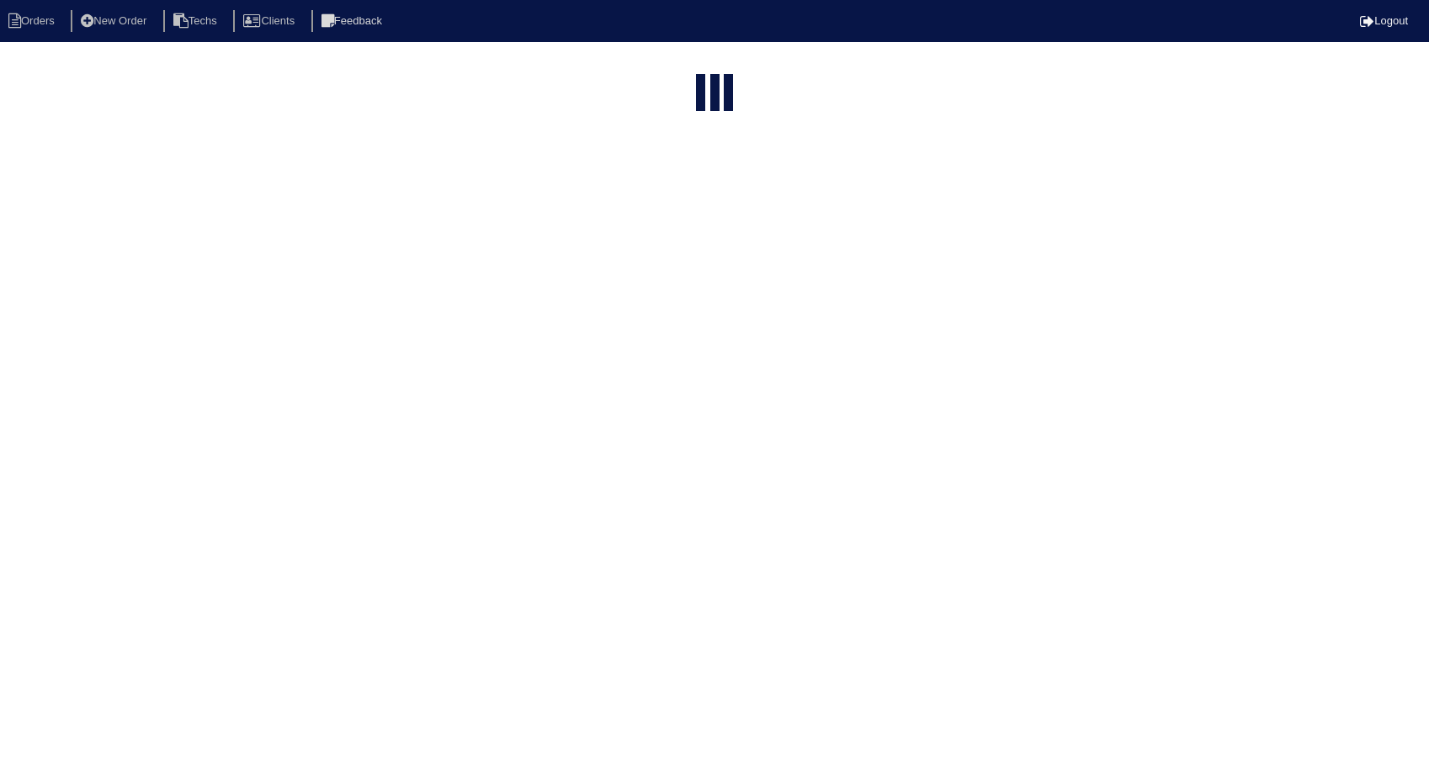
select select "15"
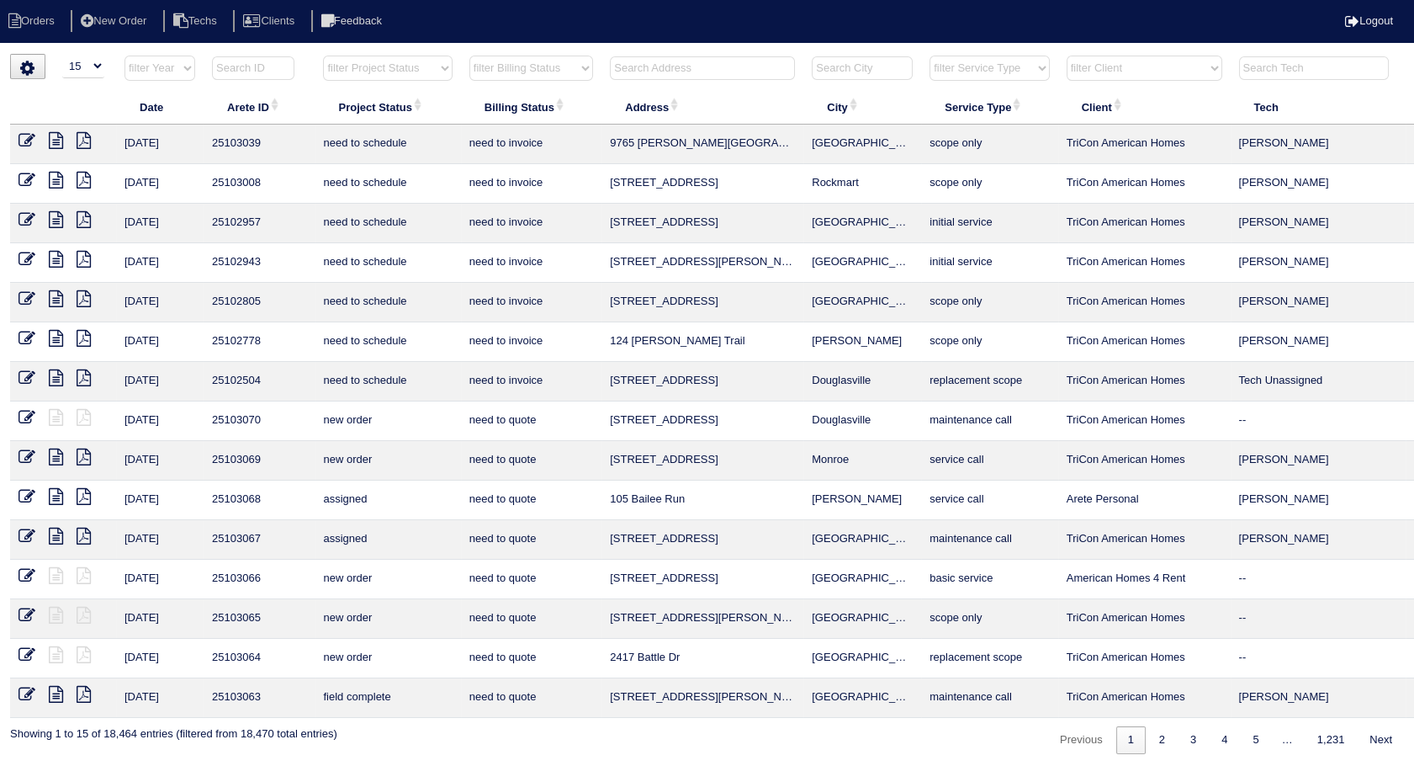
click at [572, 64] on select "filter Billing Status -- Any Billing Status -- need to quote quoted need to inv…" at bounding box center [531, 68] width 124 height 25
click at [469, 56] on select "filter Billing Status -- Any Billing Status -- need to quote quoted need to inv…" at bounding box center [531, 68] width 124 height 25
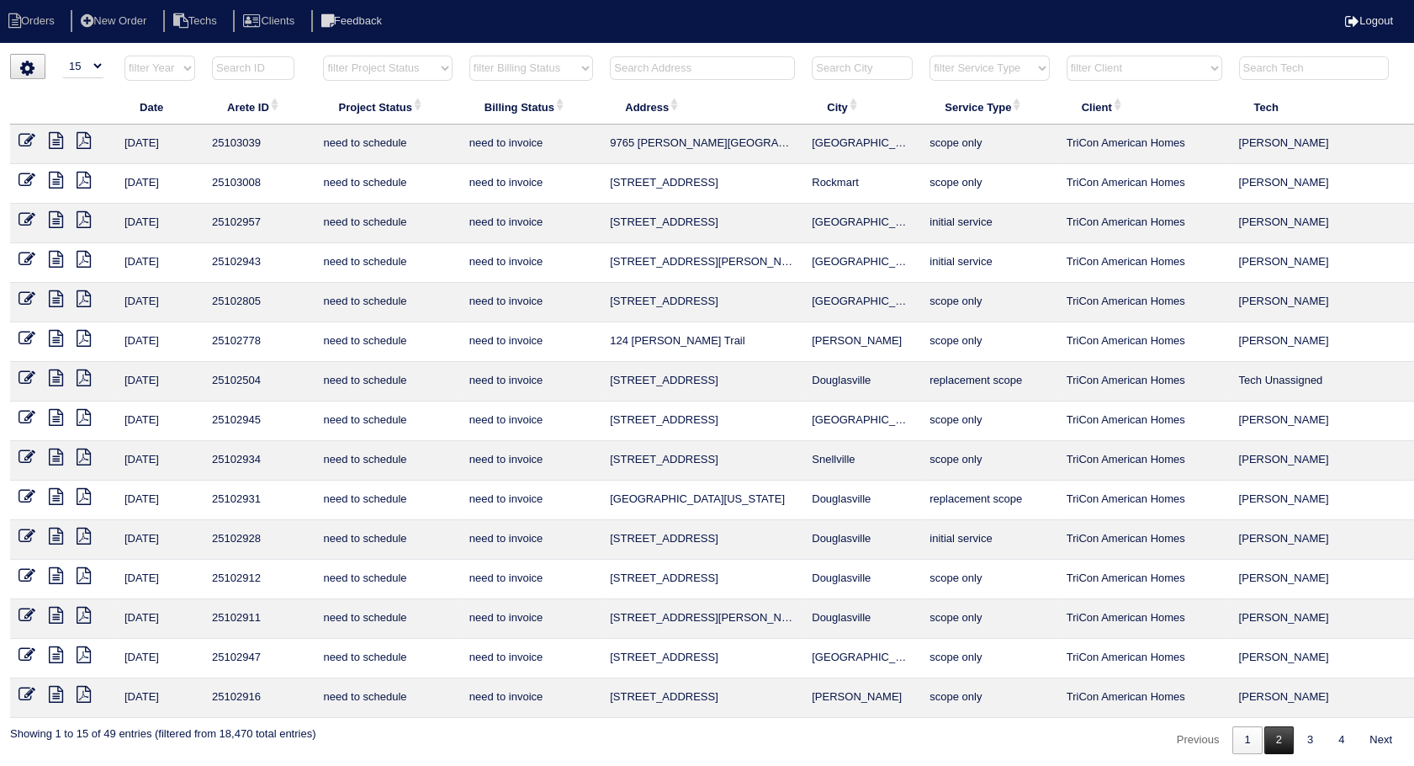
click at [1274, 734] on link "2" at bounding box center [1278, 740] width 29 height 28
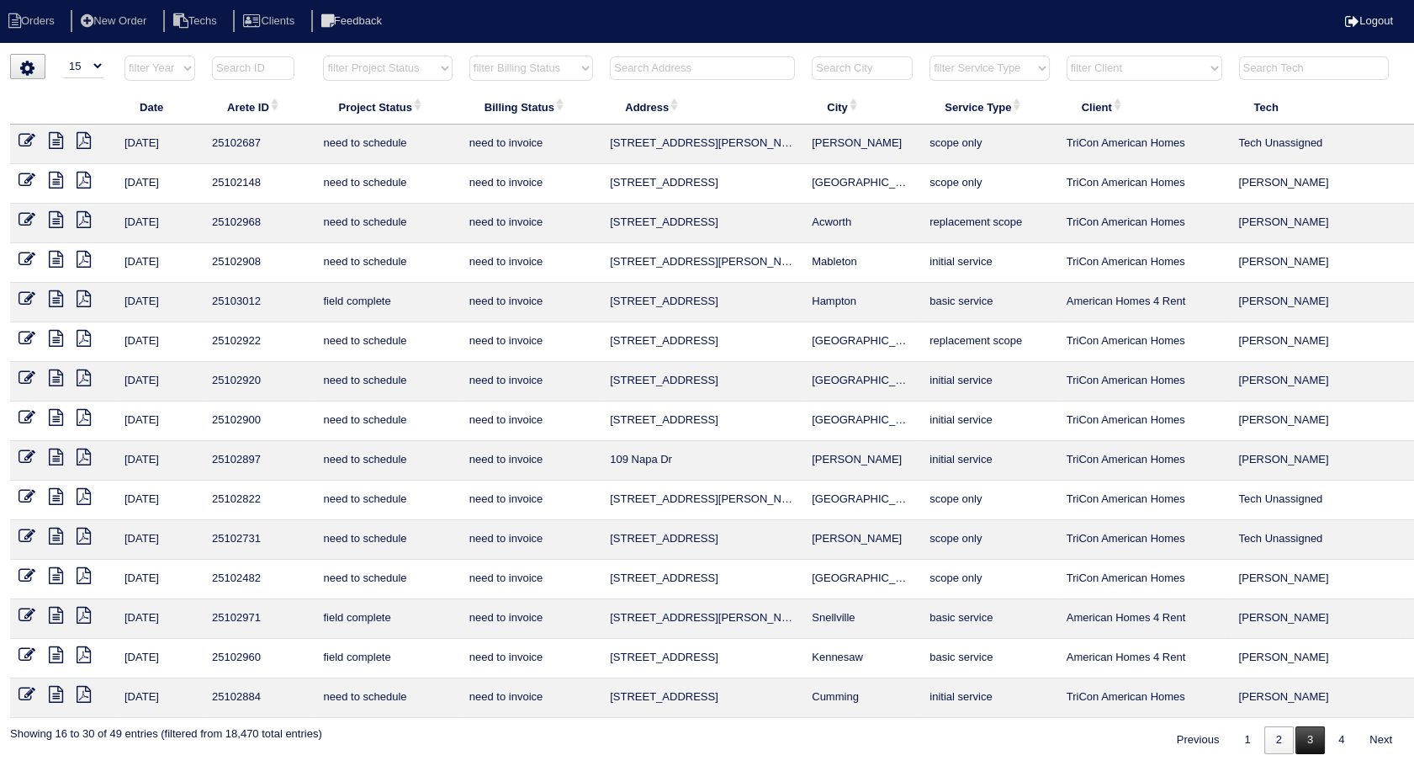
click at [1312, 737] on link "3" at bounding box center [1310, 740] width 29 height 28
select select "need to invoice"
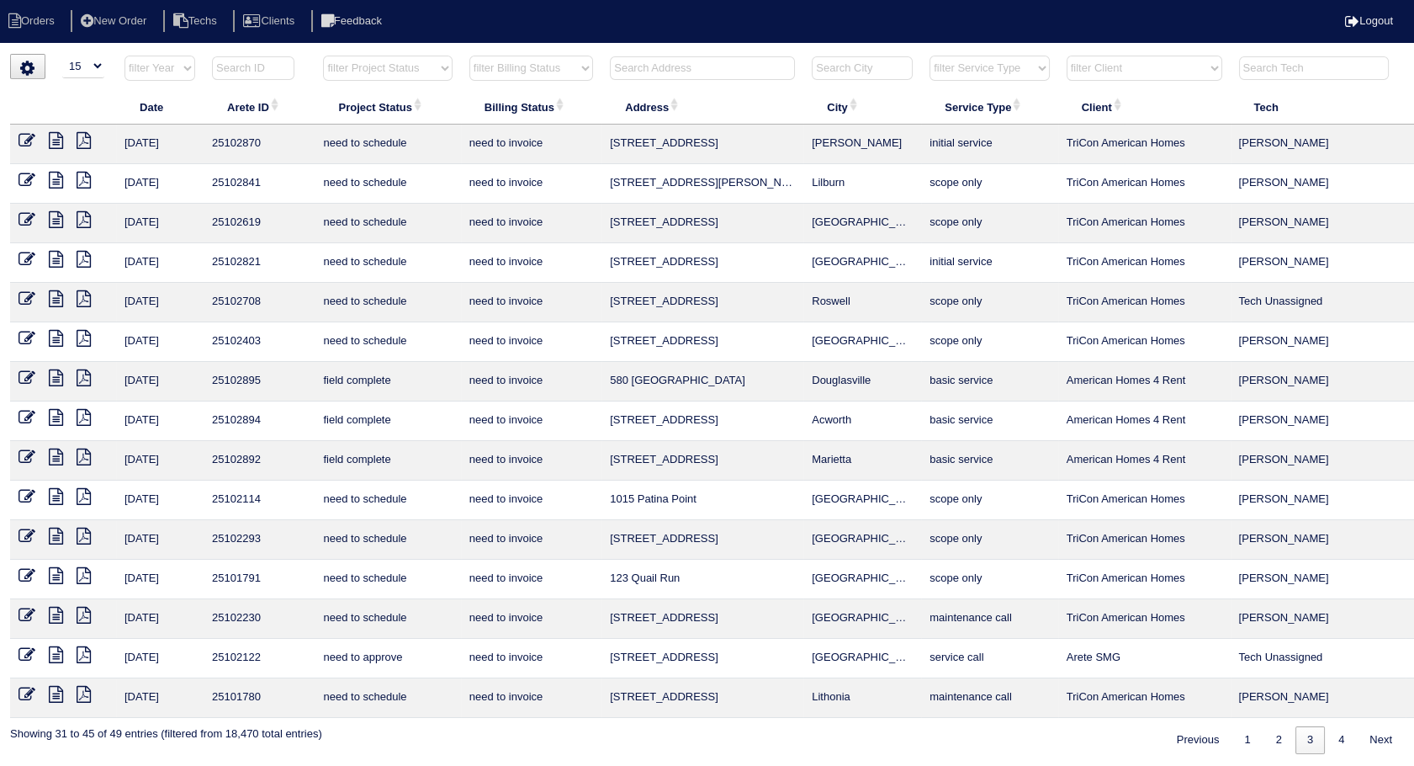
click at [660, 57] on input "text" at bounding box center [702, 68] width 185 height 24
type input "2977"
select select "need to invoice"
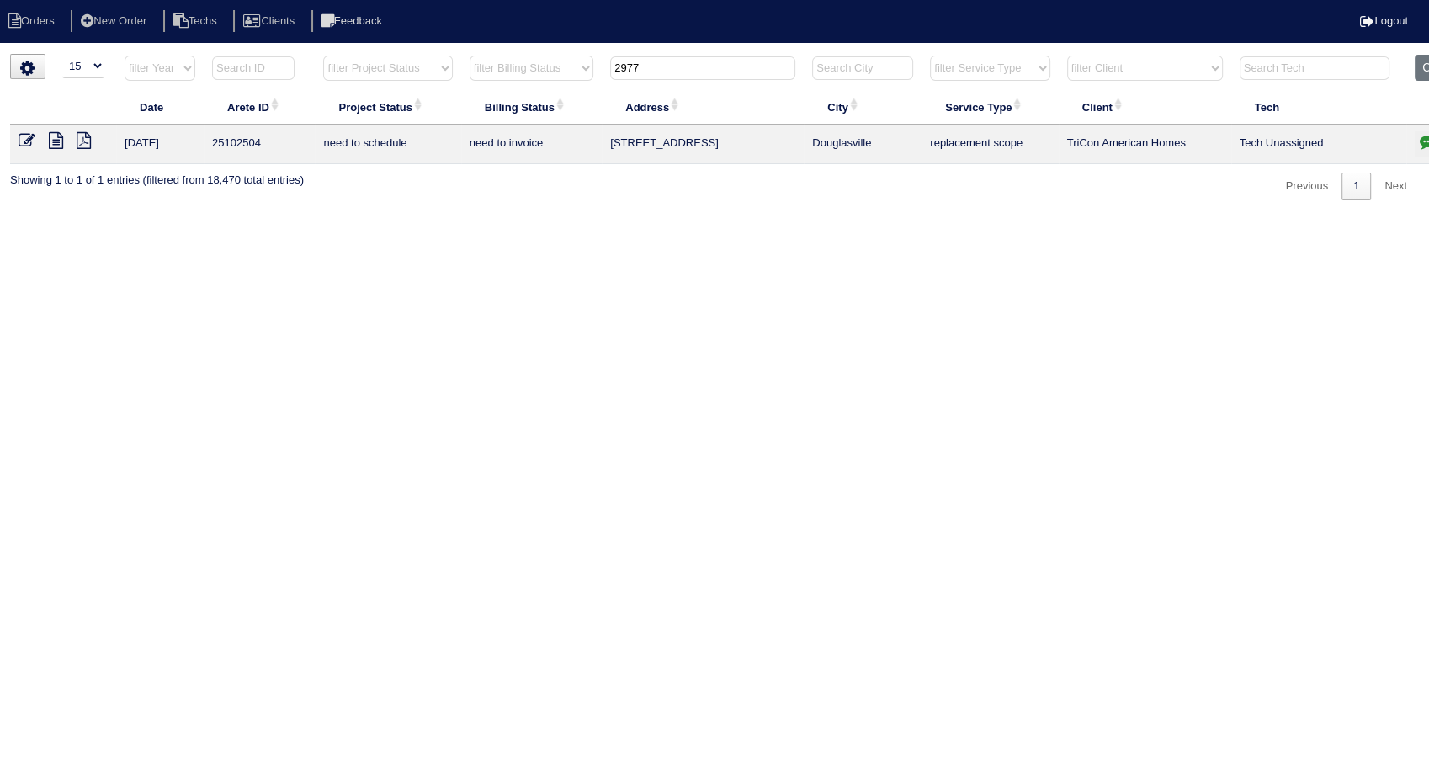
drag, startPoint x: 649, startPoint y: 72, endPoint x: 547, endPoint y: 87, distance: 103.9
click at [547, 87] on tr "filter Year -- Any Year -- 2025 2024 2023 2022 2021 2020 2019 filter Project St…" at bounding box center [739, 72] width 1459 height 34
type input "4313"
select select "need to invoice"
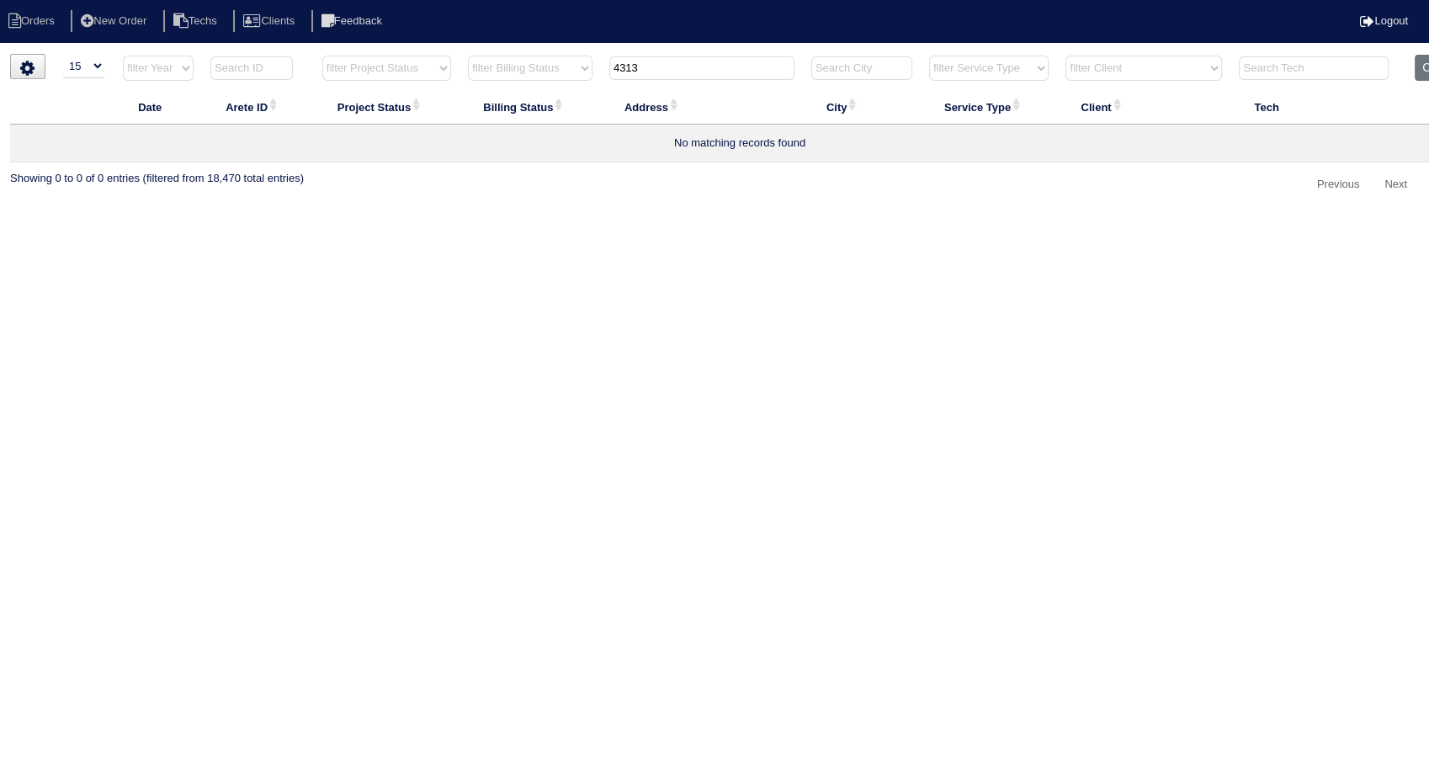
type input "4313"
click at [1420, 60] on button "Clear" at bounding box center [1435, 68] width 43 height 26
select select
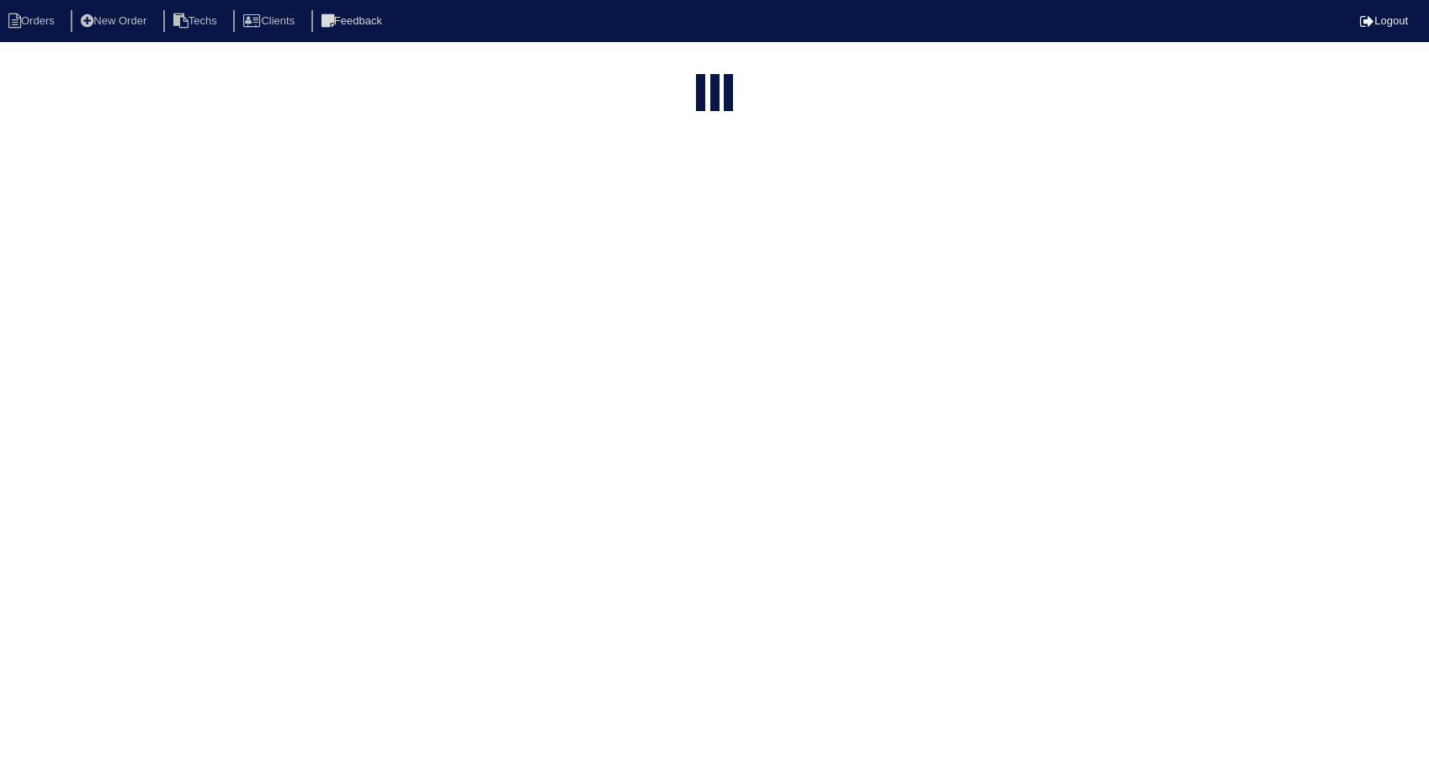
select select "15"
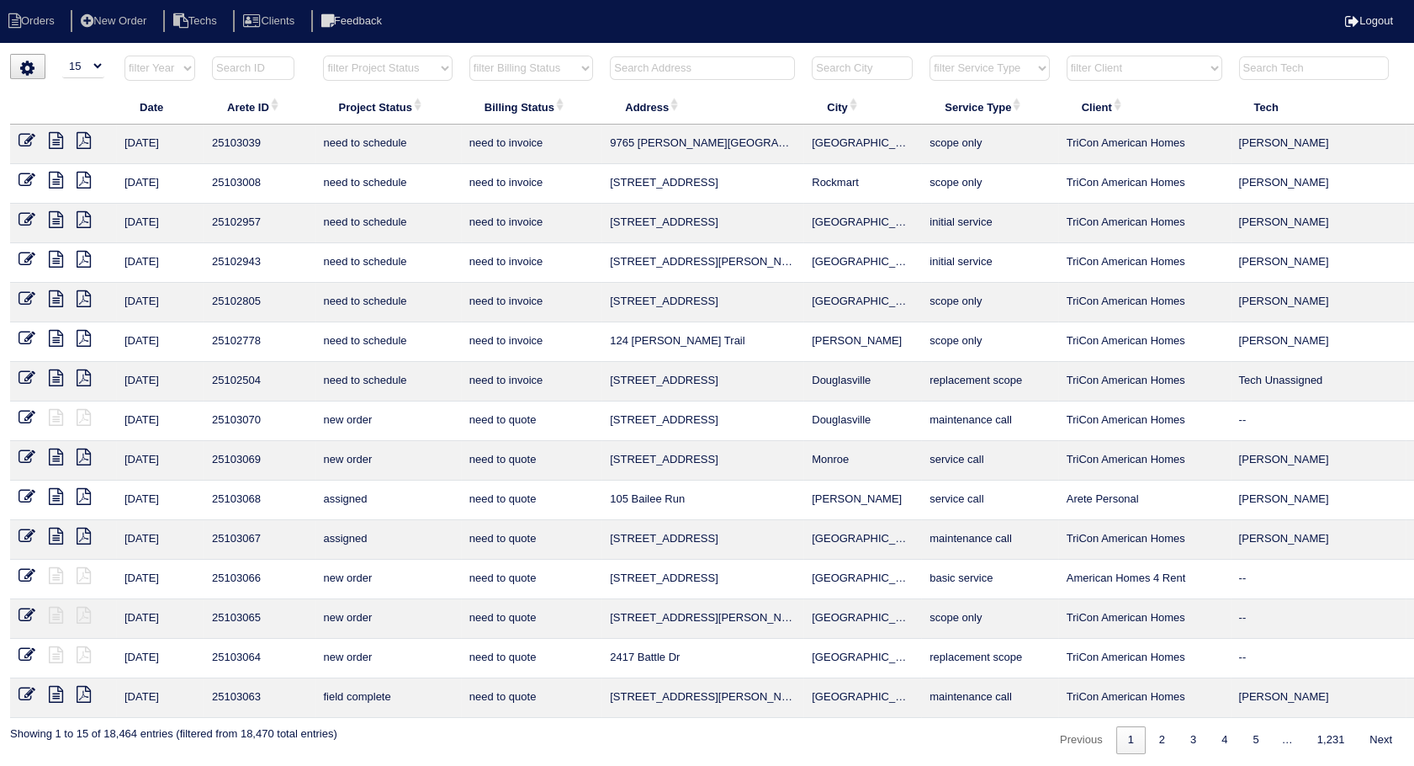
click at [639, 70] on input "text" at bounding box center [702, 68] width 185 height 24
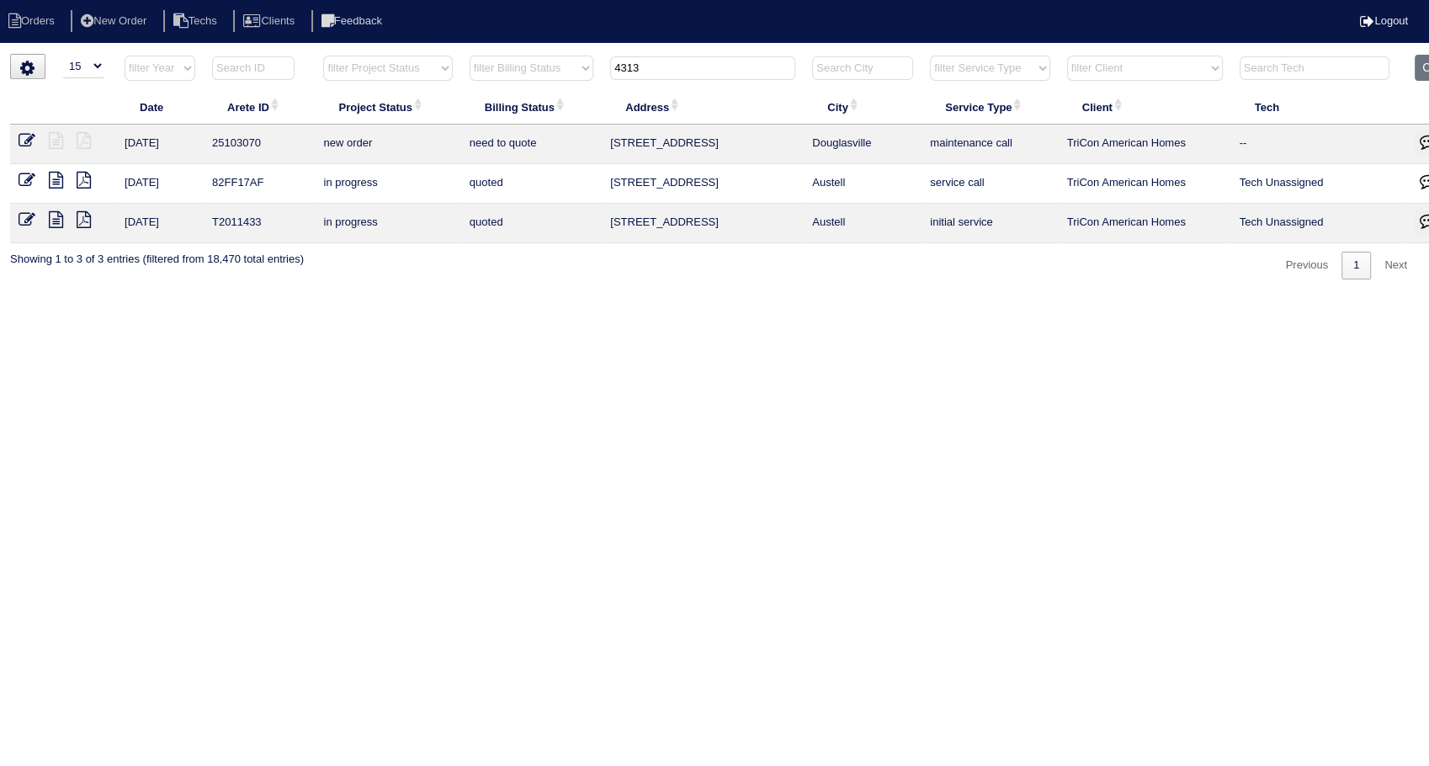
drag, startPoint x: 653, startPoint y: 66, endPoint x: 529, endPoint y: 87, distance: 125.3
click at [529, 87] on tr "filter Year -- Any Year -- 2025 2024 2023 2022 2021 2020 2019 filter Project St…" at bounding box center [739, 72] width 1459 height 34
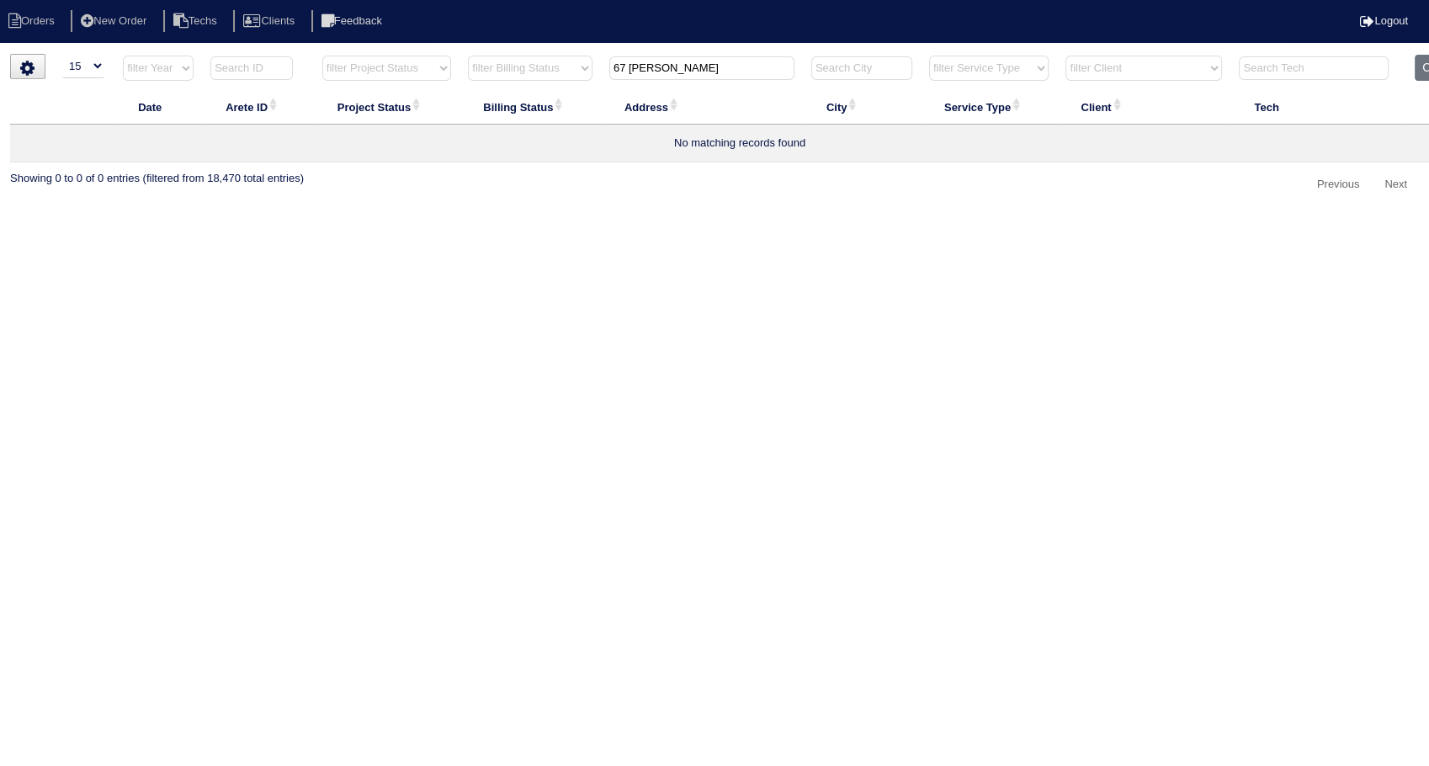
type input "67 michell"
click at [56, 141] on icon at bounding box center [56, 140] width 14 height 17
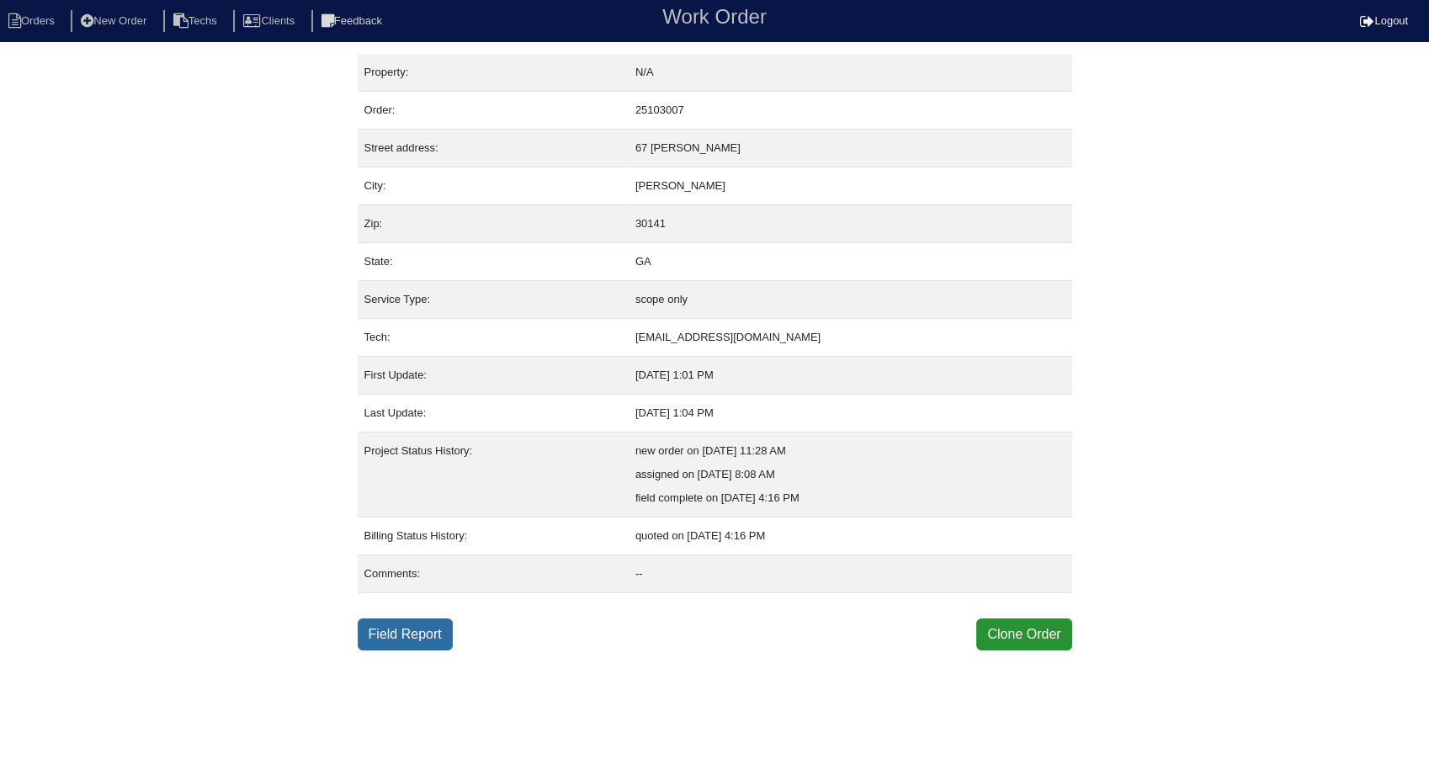
click at [417, 627] on link "Field Report" at bounding box center [405, 634] width 95 height 32
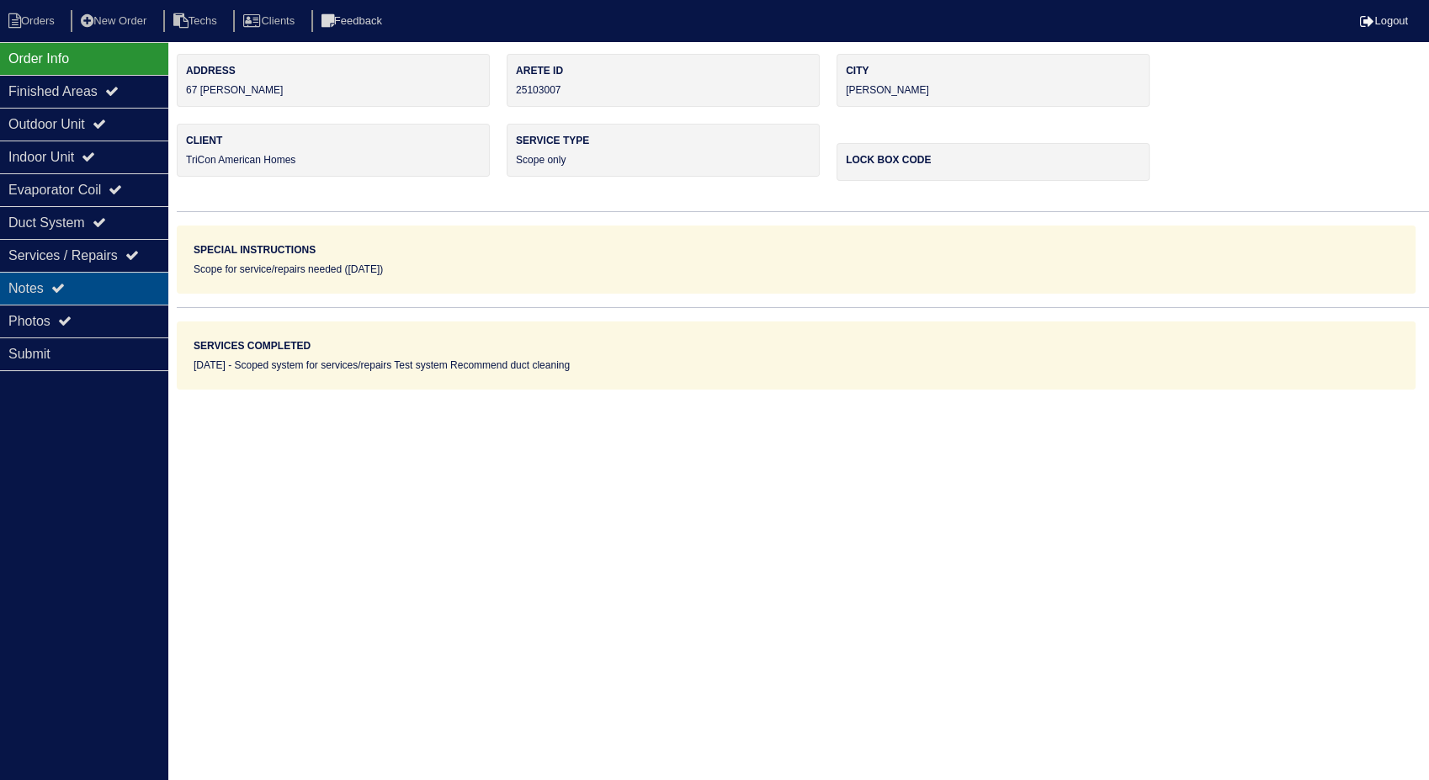
click at [128, 278] on div "Notes" at bounding box center [84, 288] width 168 height 33
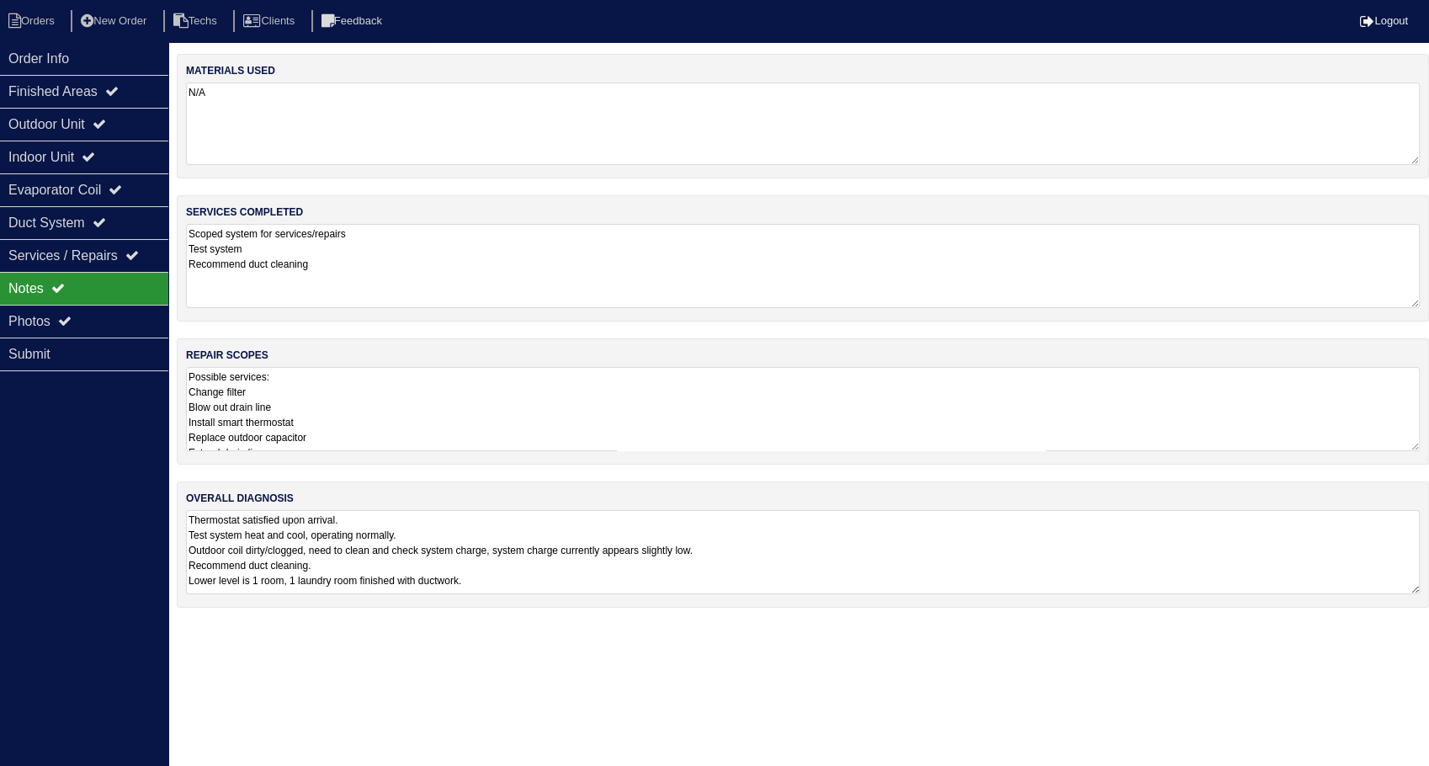
click at [257, 131] on textarea "N/A" at bounding box center [802, 123] width 1233 height 82
click at [371, 282] on textarea "Scoped system for services/repairs Test system Recommend duct cleaning" at bounding box center [802, 266] width 1233 height 84
click at [375, 383] on textarea "Possible services: Change filter Blow out drain line Install smart thermostat R…" at bounding box center [802, 409] width 1233 height 84
click at [61, 17] on li "Orders" at bounding box center [34, 21] width 68 height 23
select select "15"
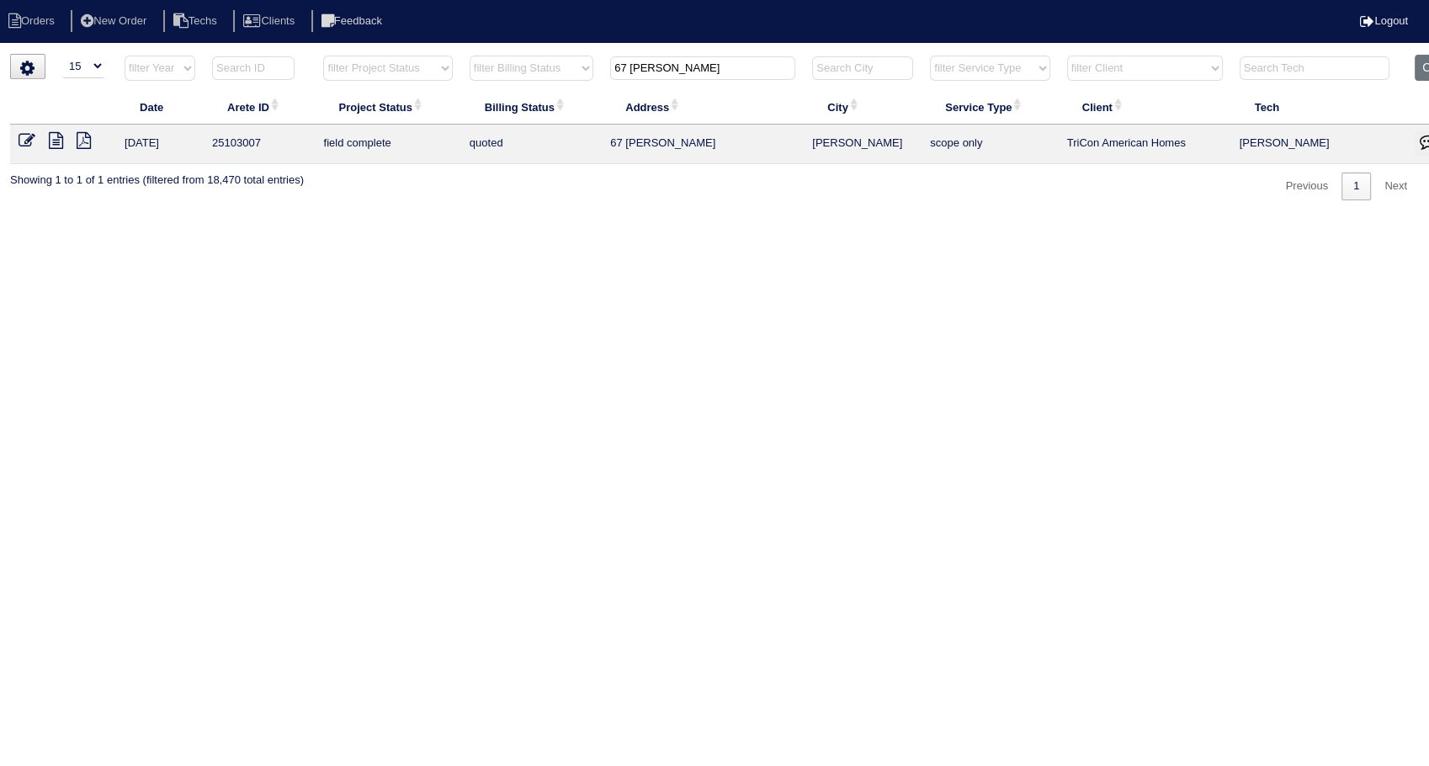
drag, startPoint x: 627, startPoint y: 77, endPoint x: 512, endPoint y: 93, distance: 116.2
click at [512, 93] on table "Date Arete ID Project Status Billing Status Address City Service Type Client Te…" at bounding box center [739, 109] width 1459 height 109
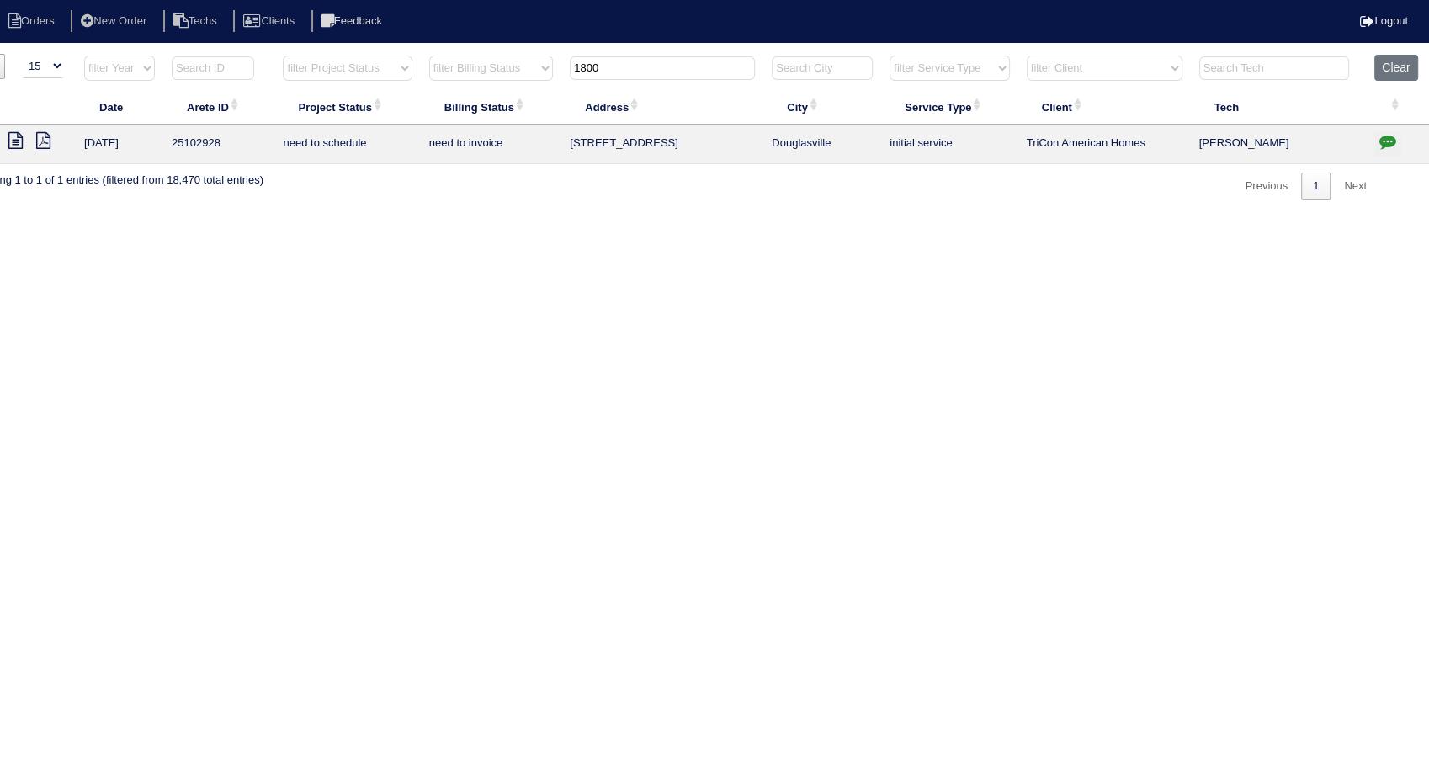
type input "1800"
click at [1381, 141] on icon "button" at bounding box center [1387, 141] width 17 height 17
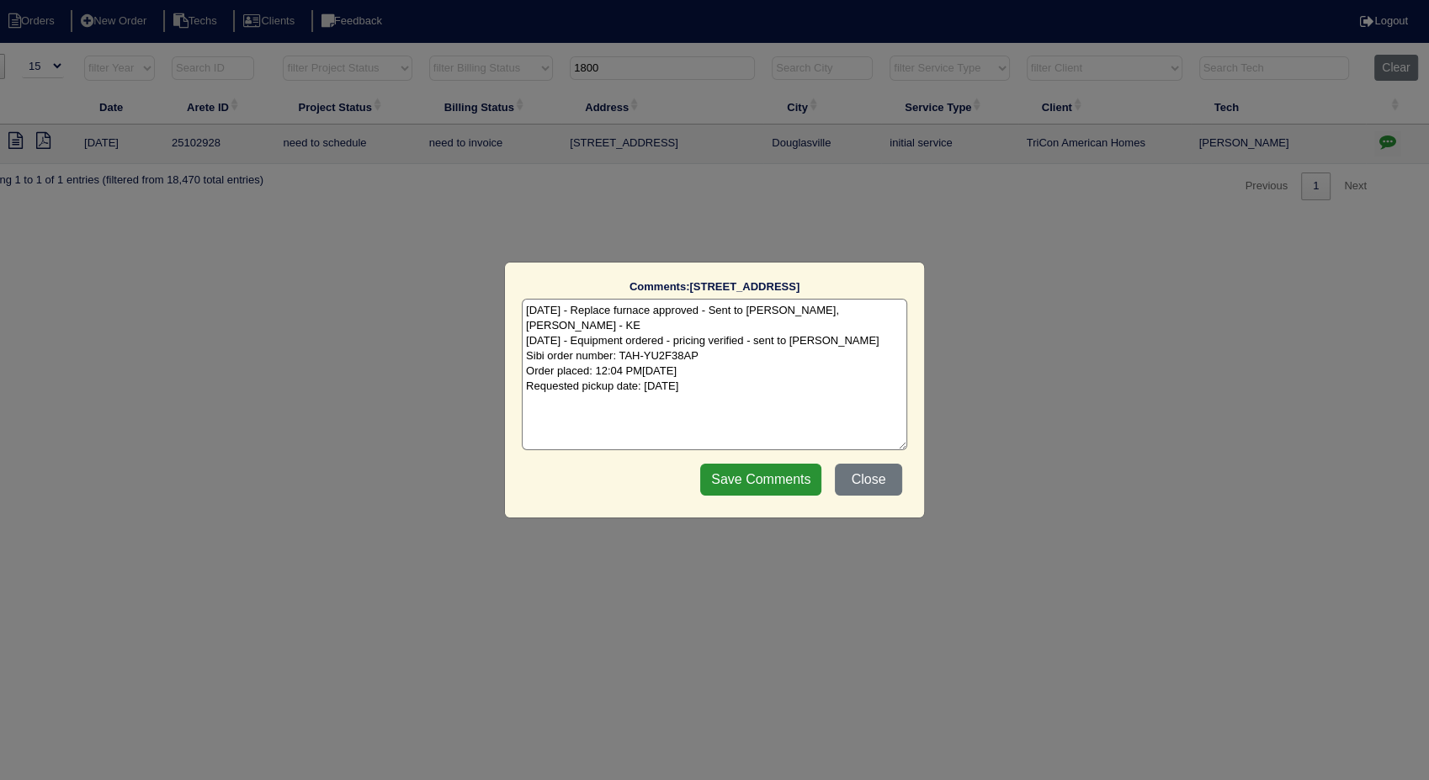
click at [761, 379] on textarea "8/15/25 - Replace furnace approved - Sent to Dan, Payton, Reeca - KE 8/15/25 - …" at bounding box center [714, 374] width 385 height 151
type textarea "8/15/25 - Replace furnace approved - Sent to Dan, Payton, Reeca - KE 8/15/25 - …"
click at [777, 480] on input "Save Comments" at bounding box center [760, 480] width 121 height 32
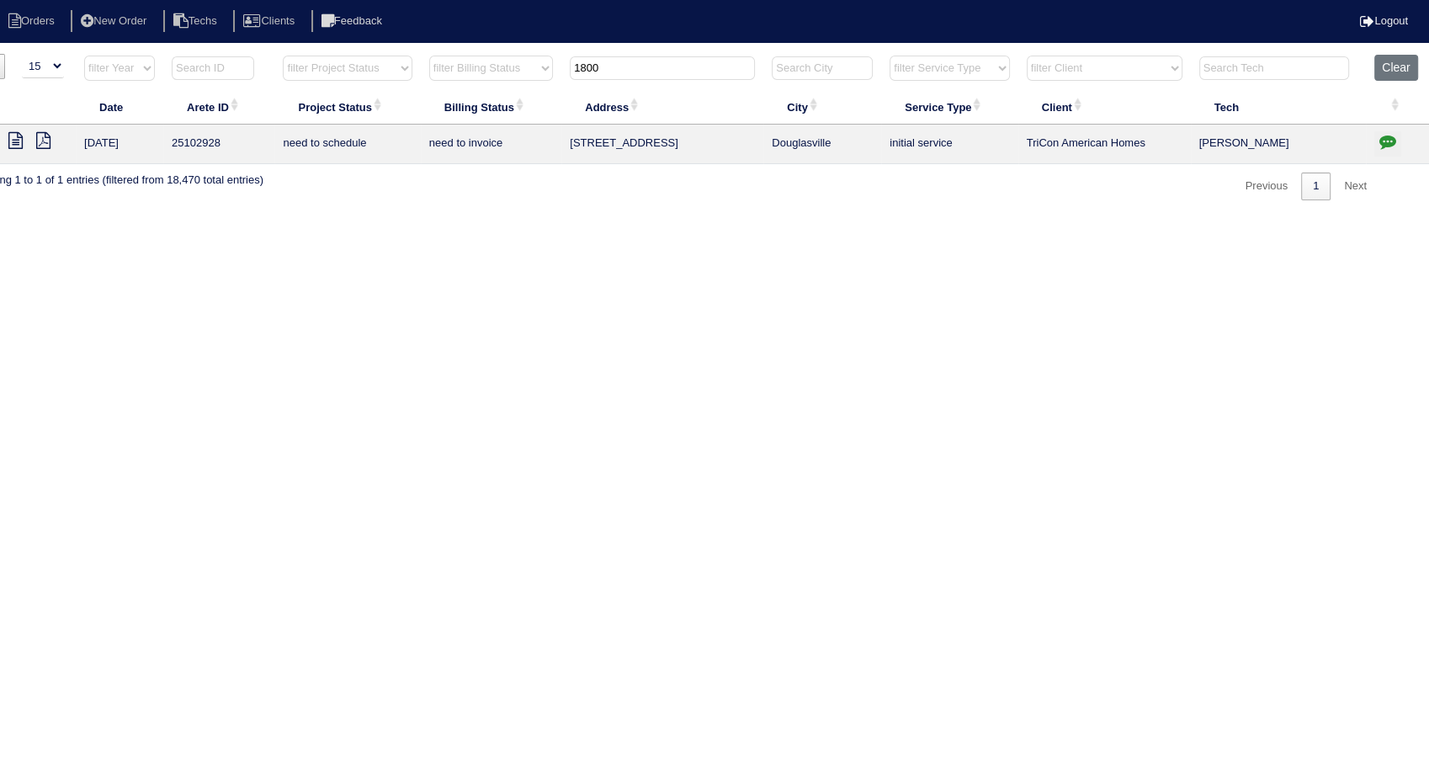
click at [13, 138] on icon at bounding box center [15, 140] width 14 height 17
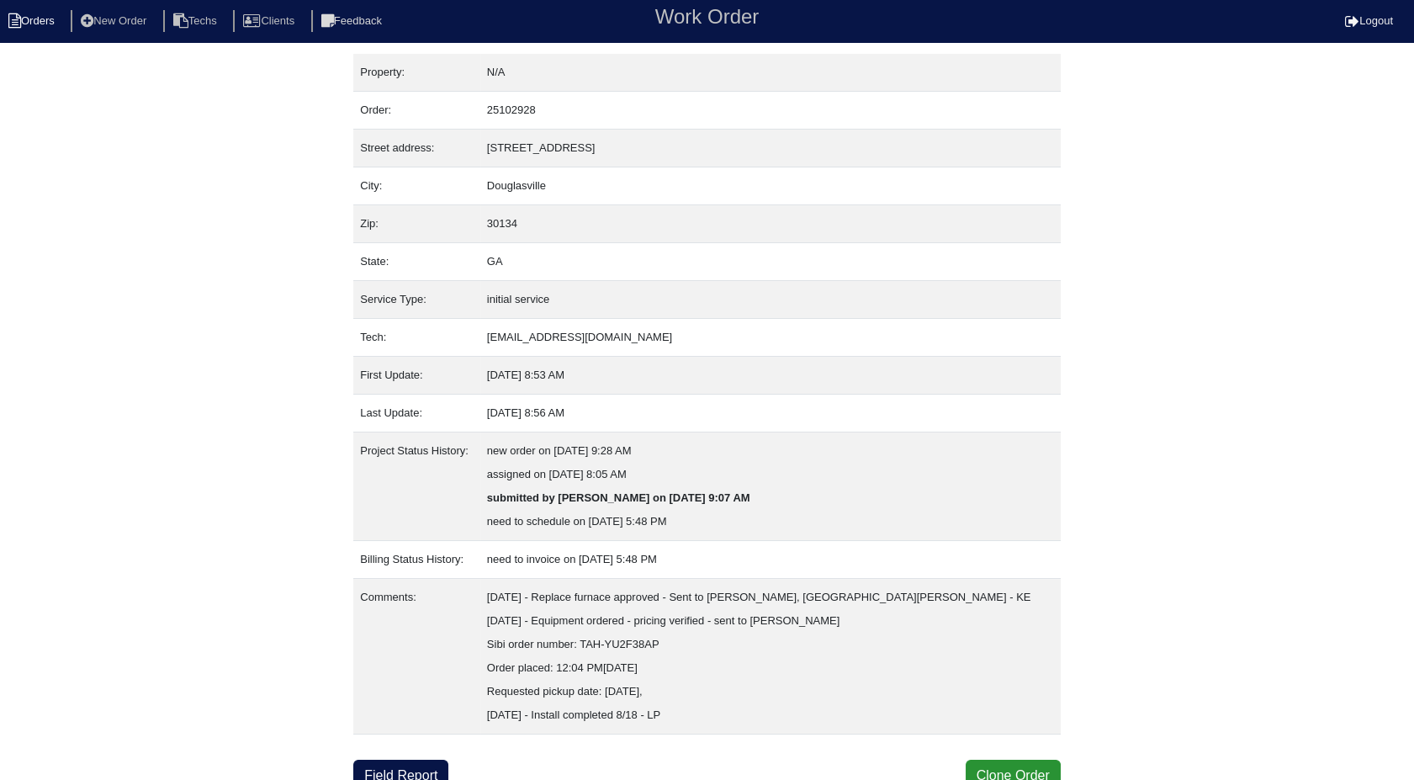
click at [44, 26] on li "Orders" at bounding box center [34, 21] width 68 height 23
select select "15"
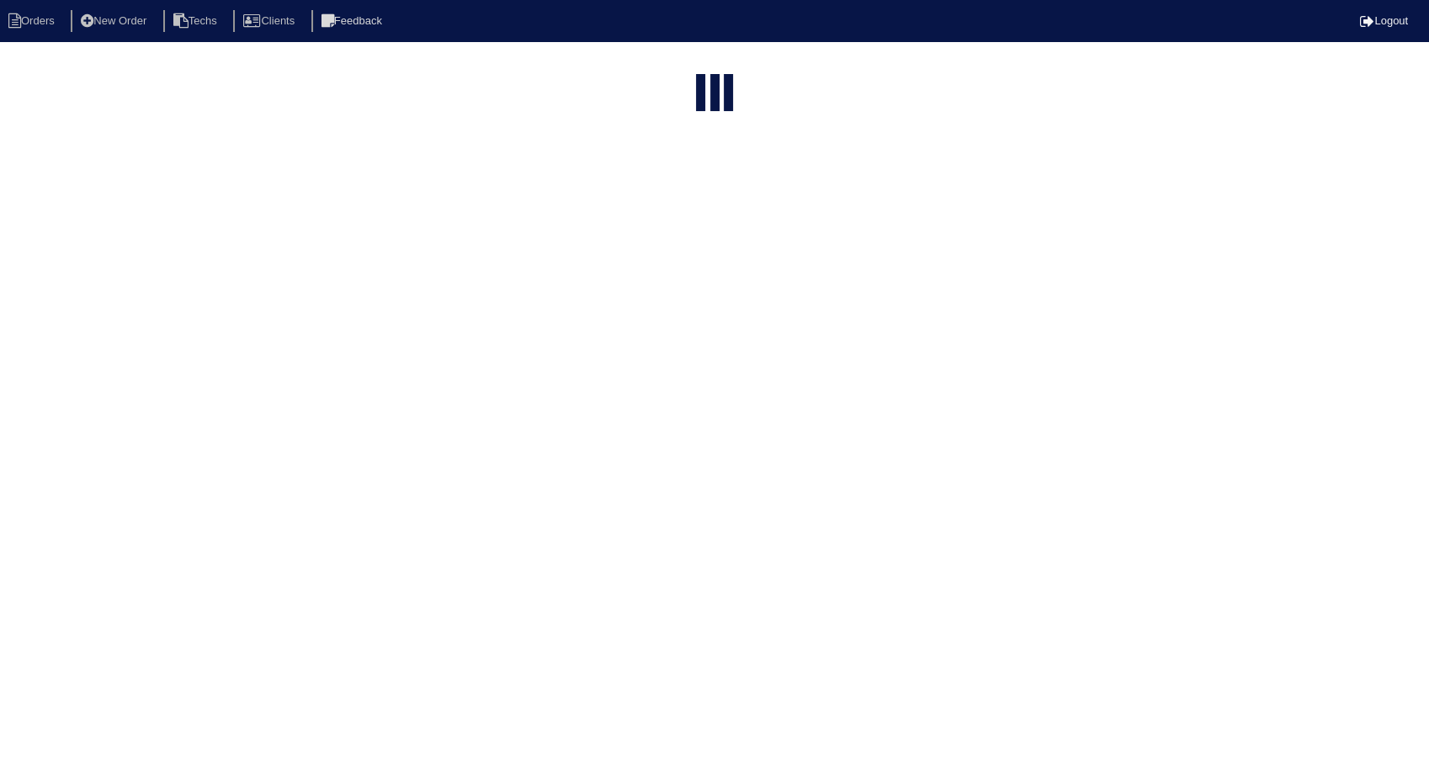
type input "1800"
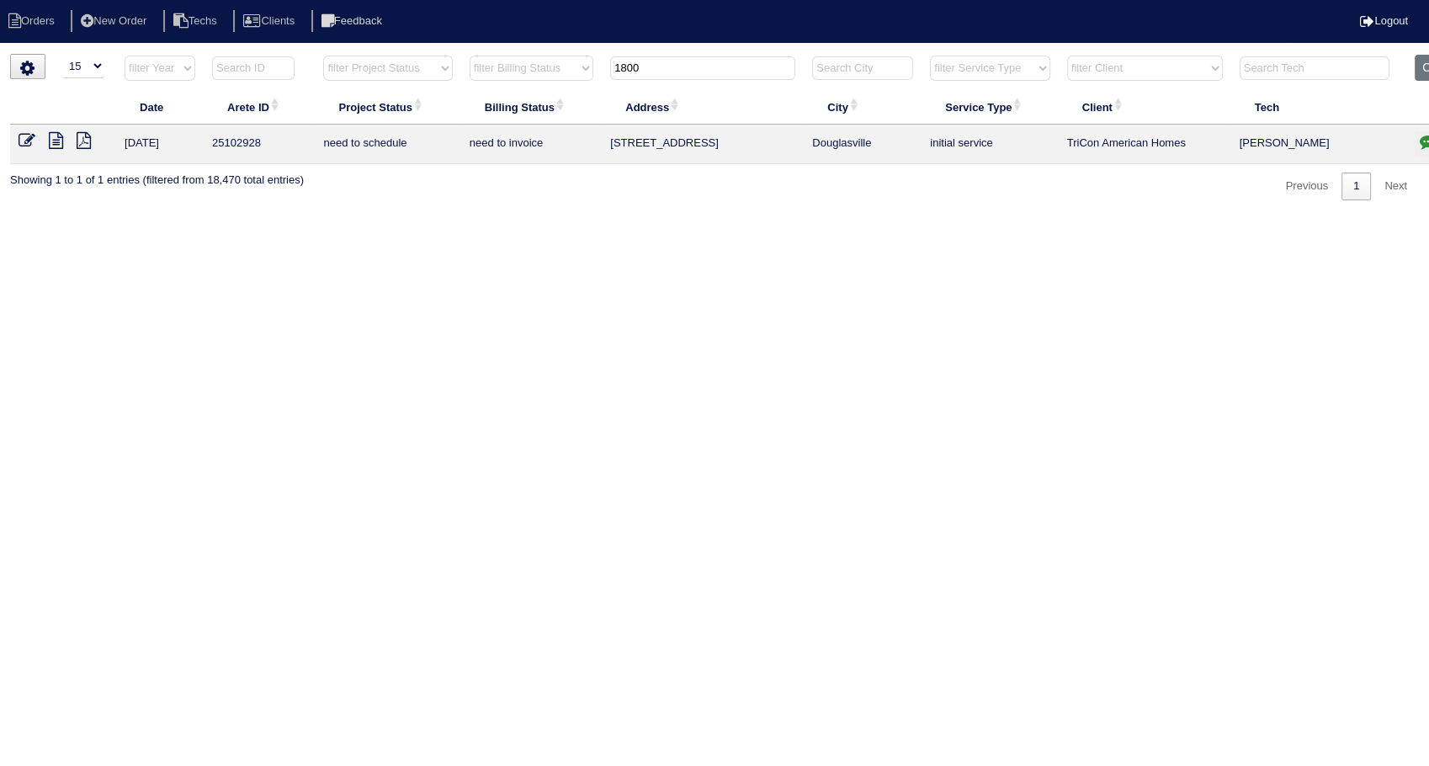
click at [27, 138] on icon at bounding box center [27, 140] width 17 height 17
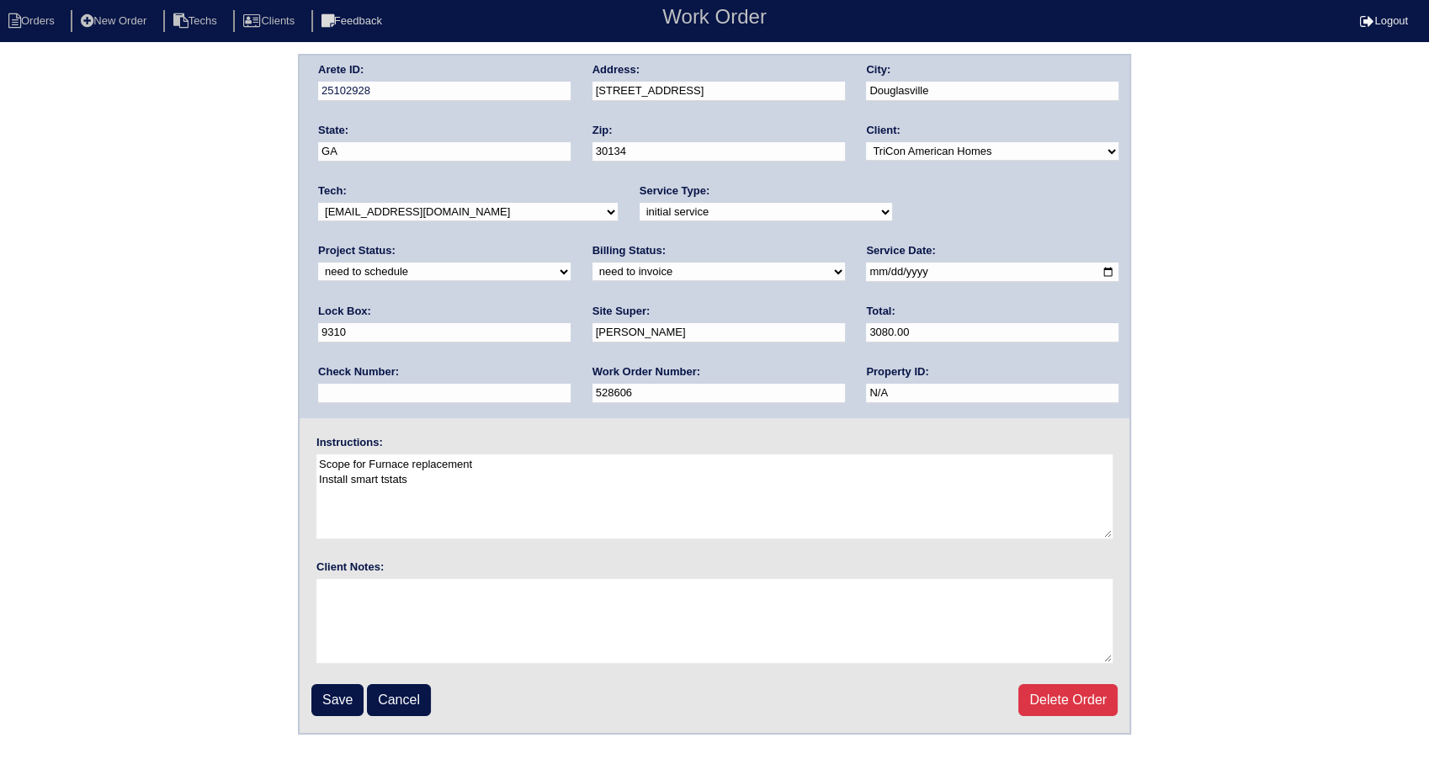
click at [570, 262] on select "new order assigned in progress field complete need to schedule admin review arc…" at bounding box center [444, 271] width 252 height 19
select select "completed"
click at [570, 262] on select "new order assigned in progress field complete need to schedule admin review arc…" at bounding box center [444, 271] width 252 height 19
click at [592, 273] on select "need to quote quoted need to invoice invoiced paid warranty purchase order need…" at bounding box center [718, 271] width 252 height 19
select select "invoiced"
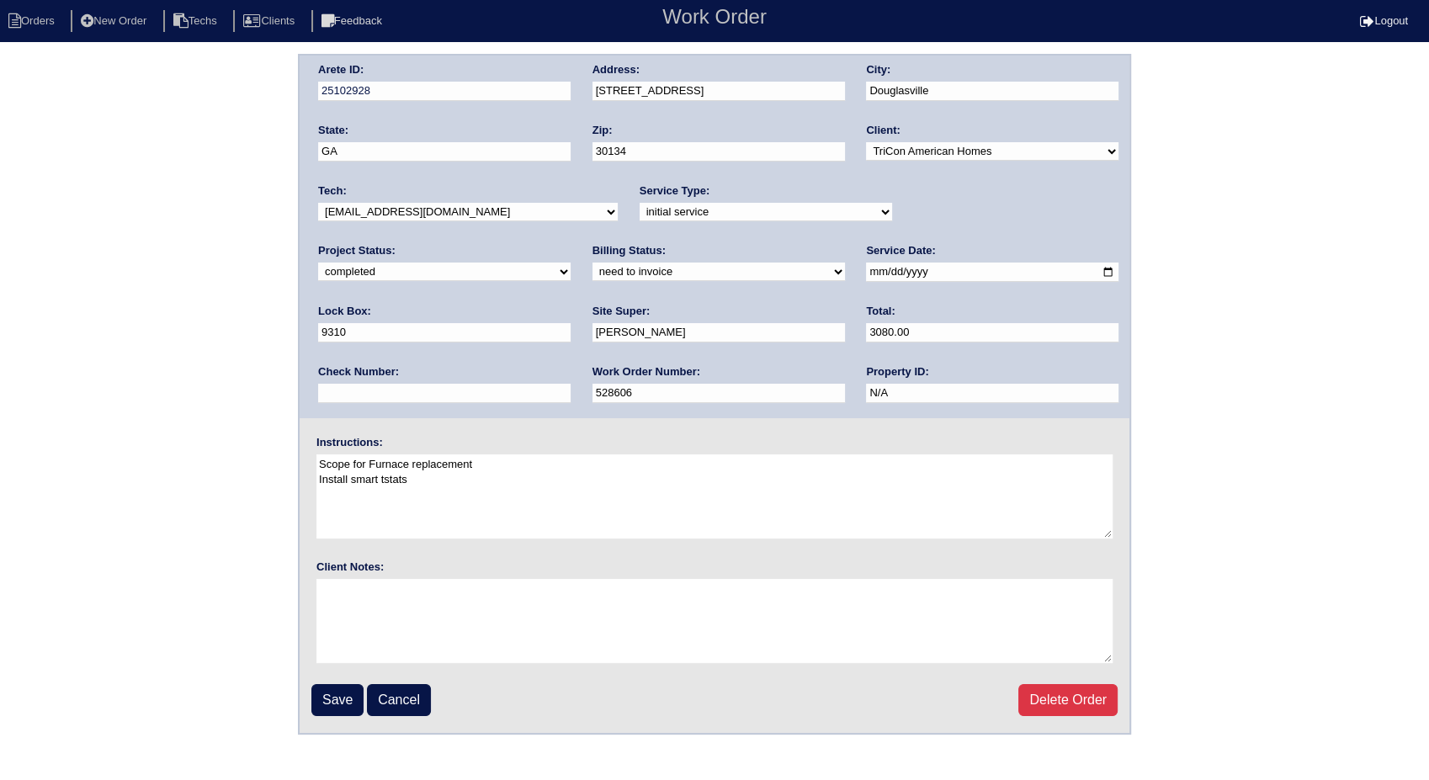
click at [592, 262] on select "need to quote quoted need to invoice invoiced paid warranty purchase order need…" at bounding box center [718, 271] width 252 height 19
click at [336, 702] on input "Save" at bounding box center [337, 700] width 52 height 32
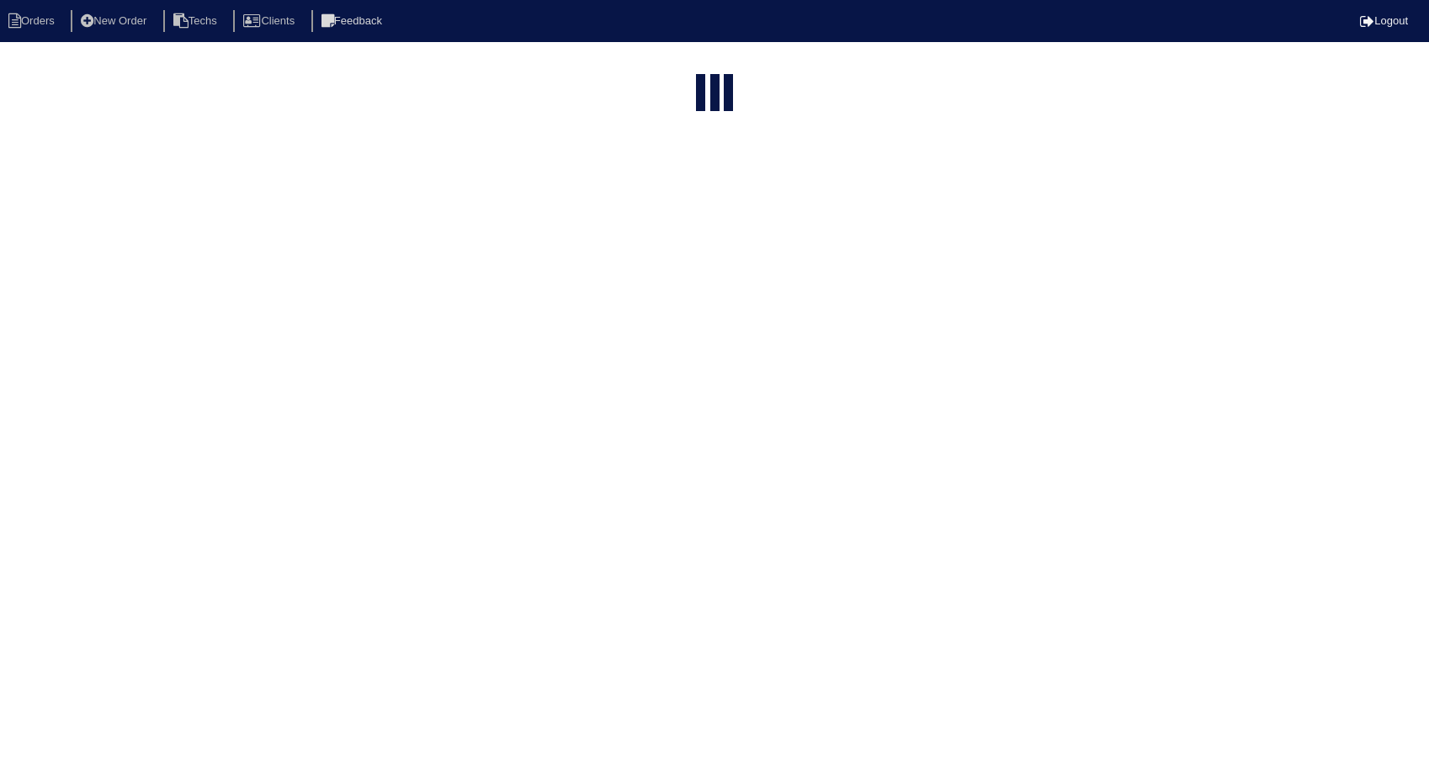
select select "15"
type input "1800"
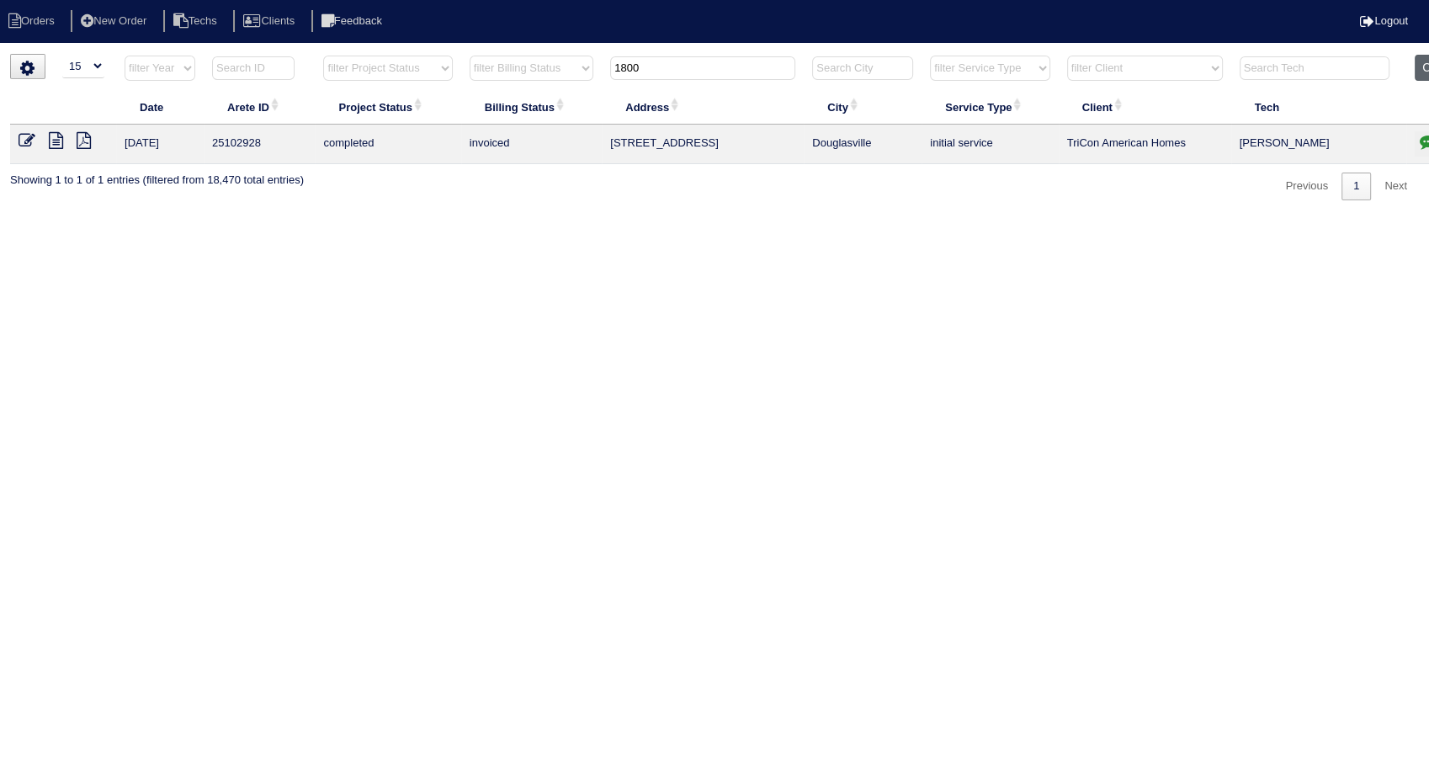
click at [1422, 66] on button "Clear" at bounding box center [1435, 68] width 43 height 26
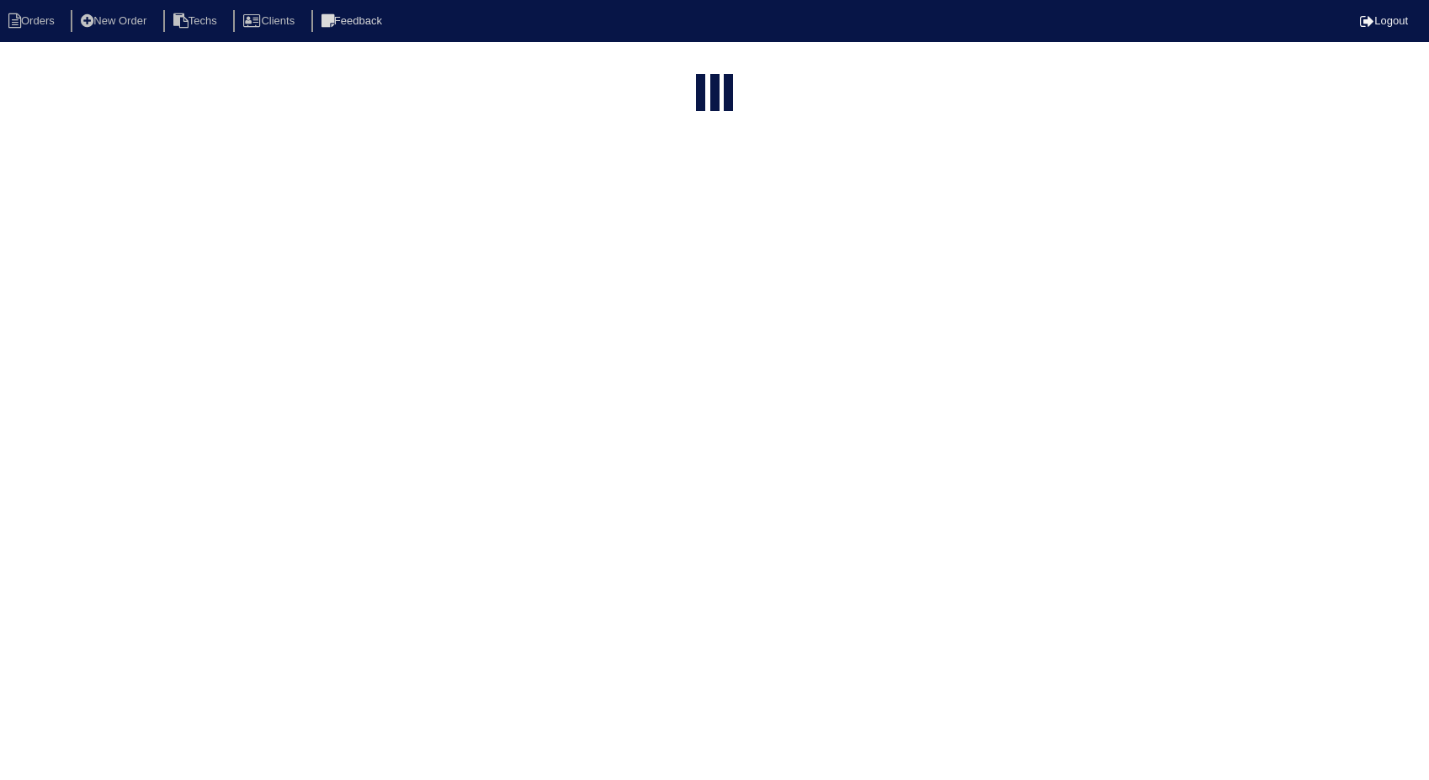
select select "15"
